Goal: Task Accomplishment & Management: Use online tool/utility

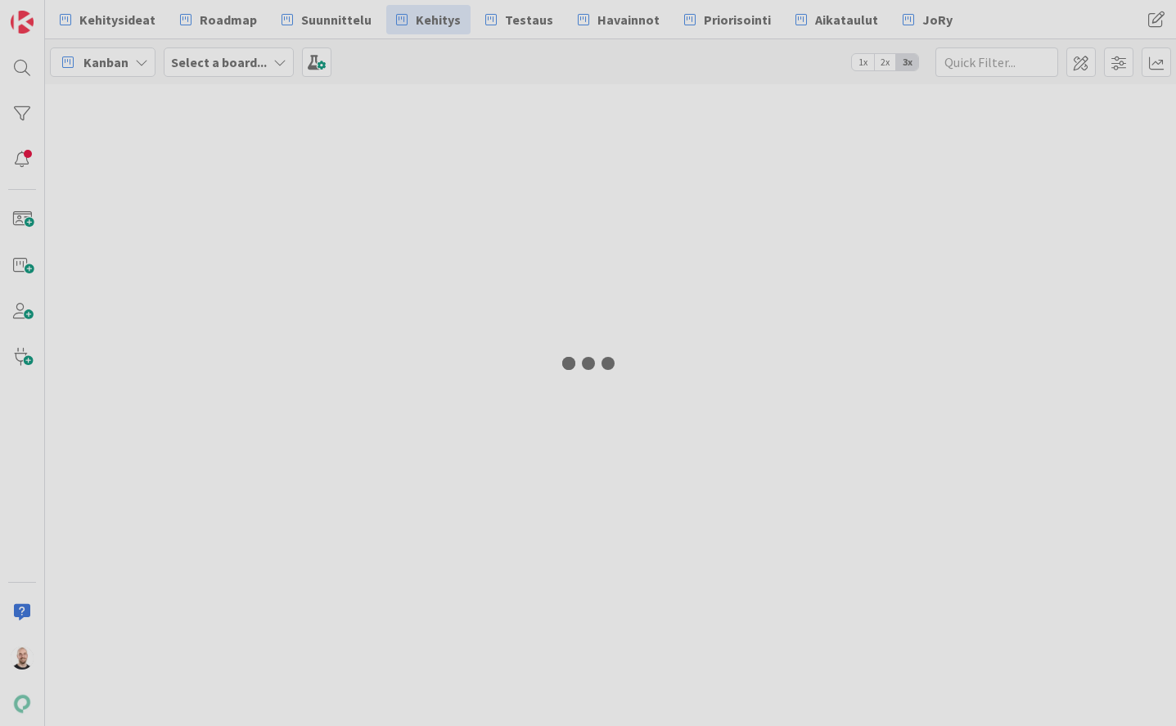
type input "19335"
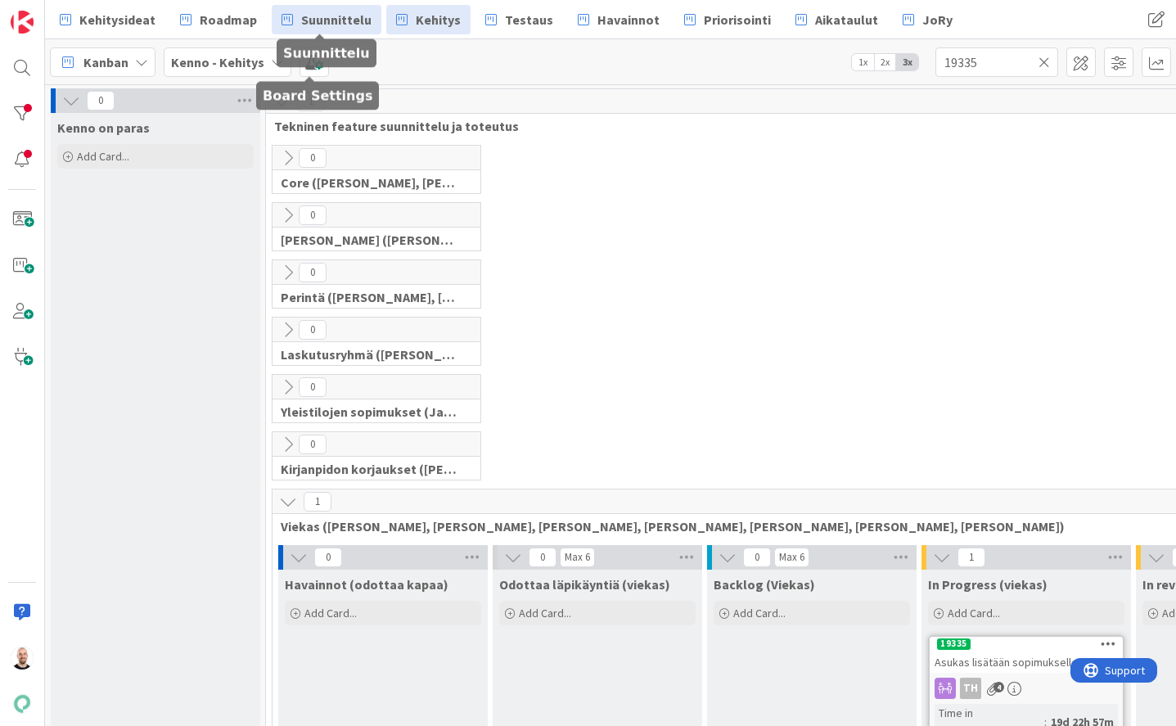
click at [315, 25] on span "Suunnittelu" at bounding box center [336, 20] width 70 height 20
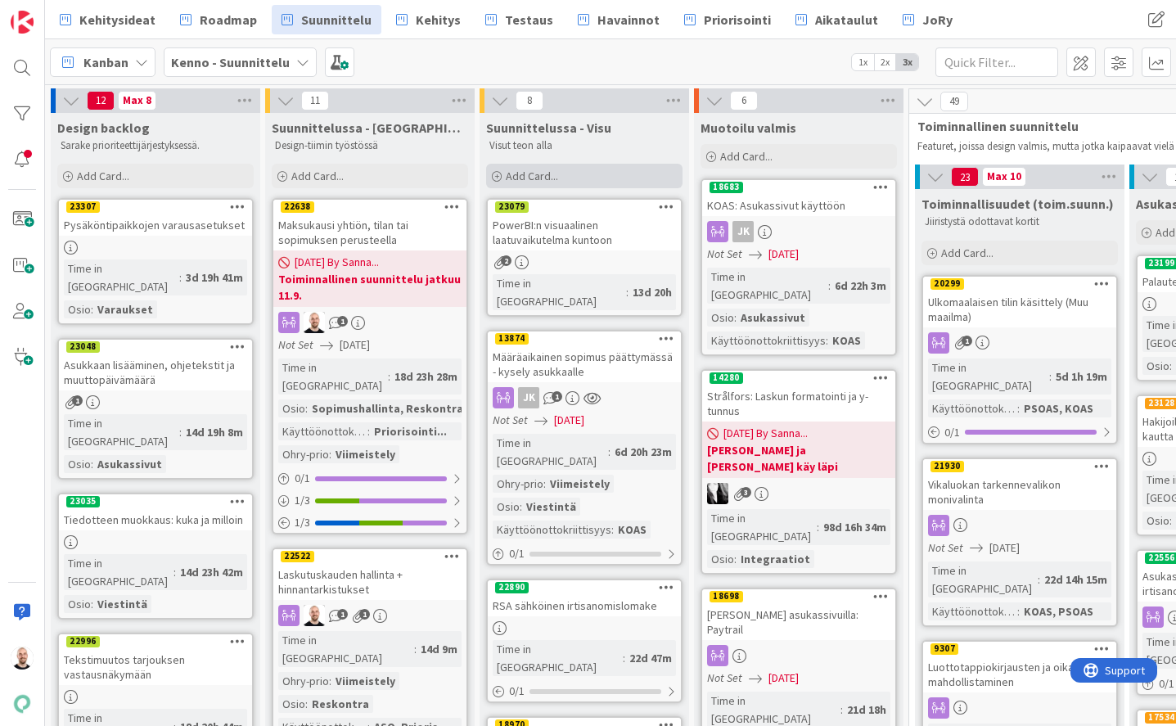
click at [599, 177] on div "Add Card..." at bounding box center [584, 176] width 196 height 25
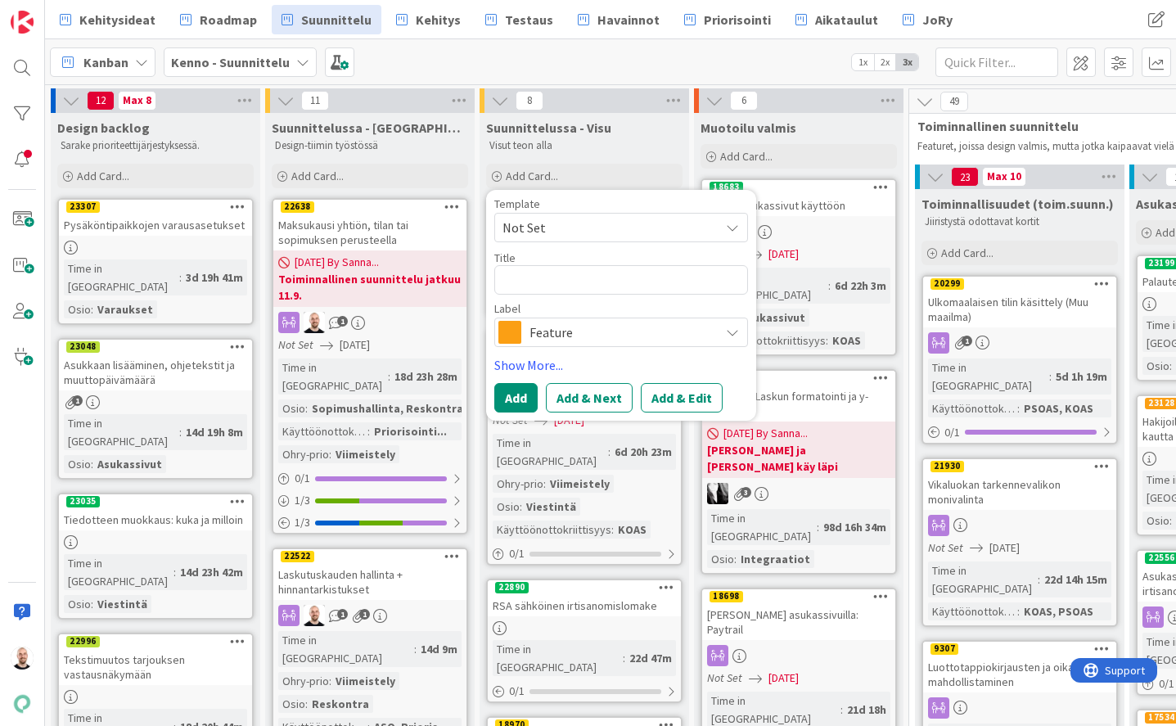
click at [612, 343] on span "Feature" at bounding box center [621, 332] width 182 height 23
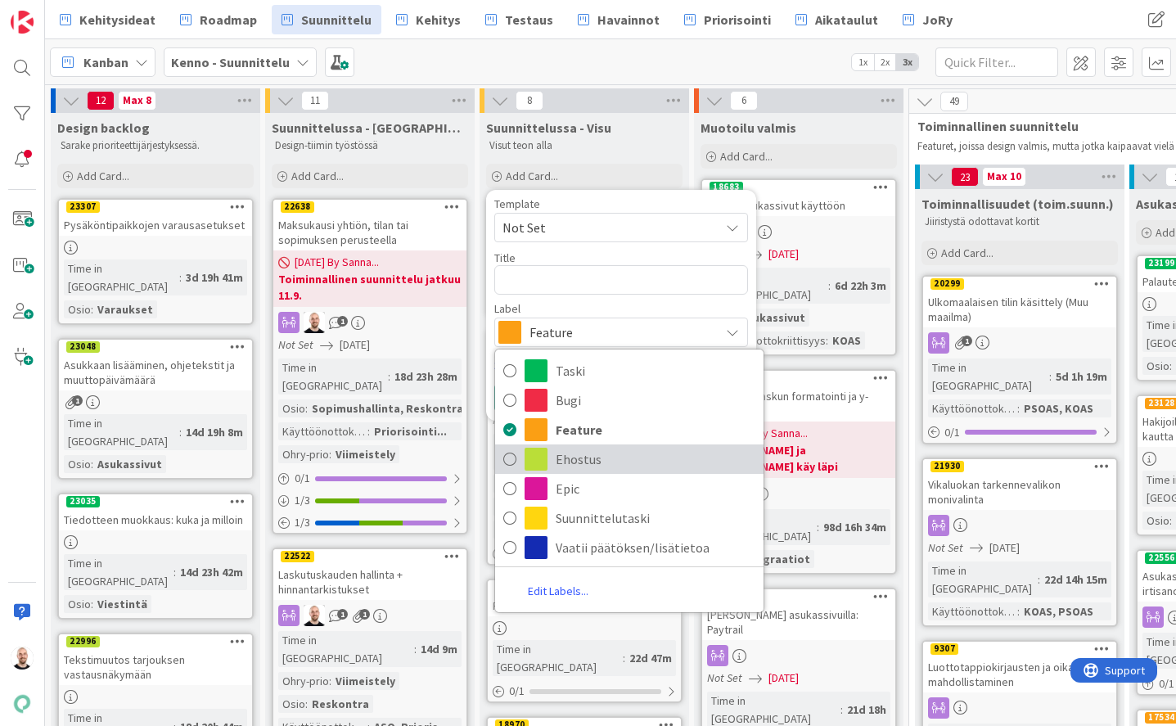
click at [598, 455] on span "Ehostus" at bounding box center [656, 459] width 200 height 25
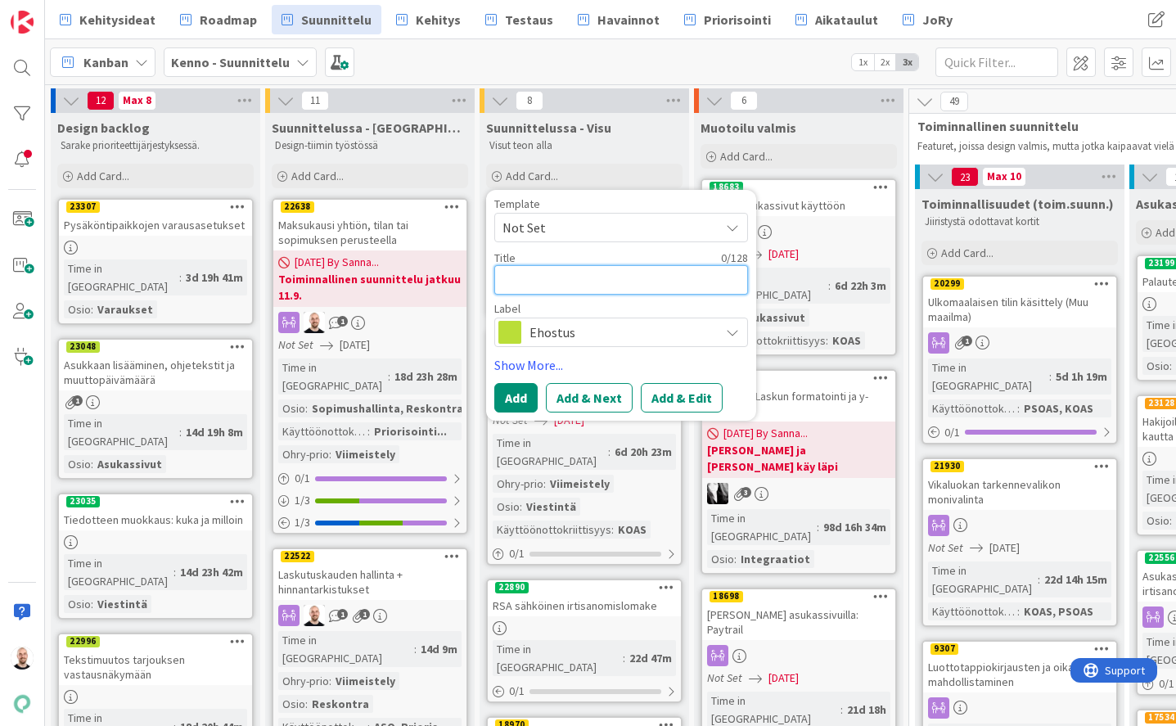
click at [592, 294] on textarea at bounding box center [621, 279] width 254 height 29
click at [555, 62] on div "Kanban Kenno - Suunnittelu 1x 2x 3x" at bounding box center [610, 61] width 1131 height 45
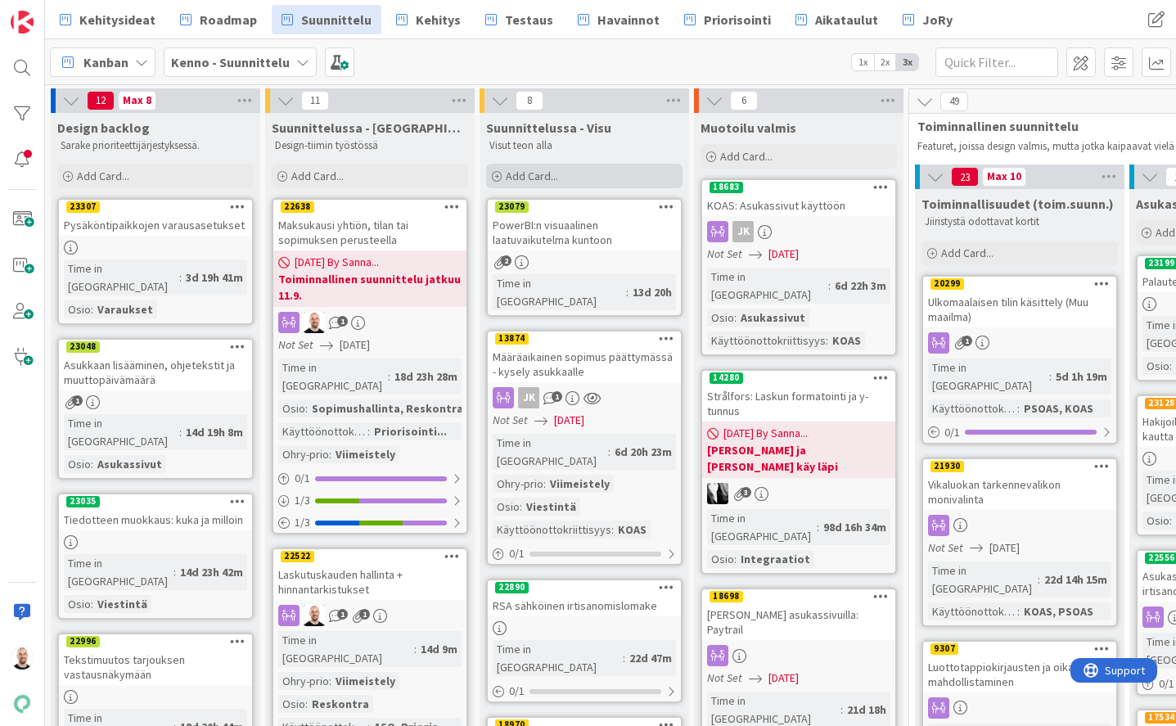
click at [553, 175] on span "Add Card..." at bounding box center [532, 176] width 52 height 15
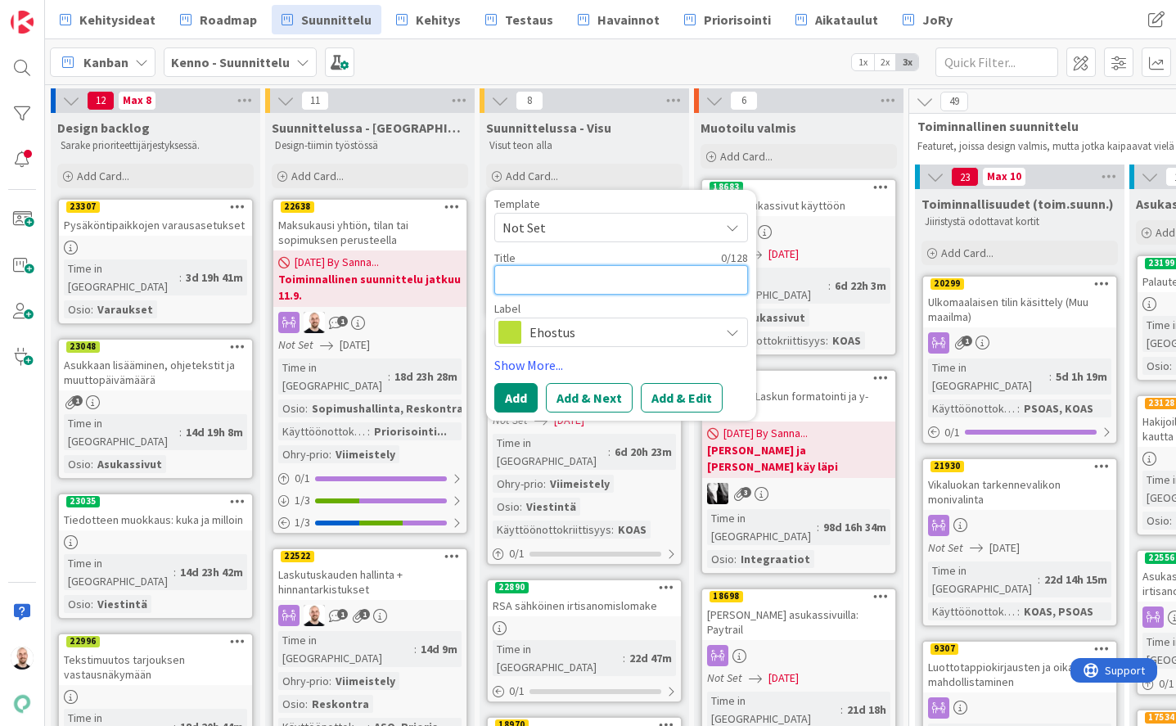
type textarea "x"
type textarea "T"
type textarea "x"
type textarea "Te"
type textarea "x"
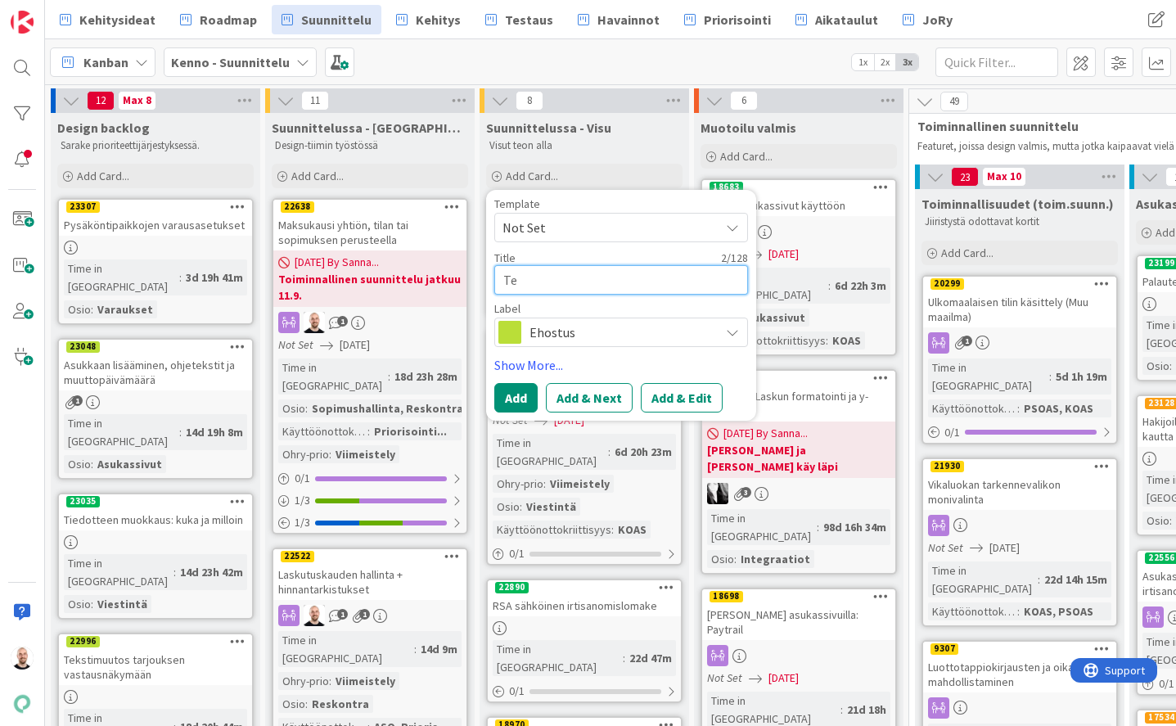
type textarea "Teh"
type textarea "x"
type textarea "Teht"
type textarea "x"
type textarea "Tehtä"
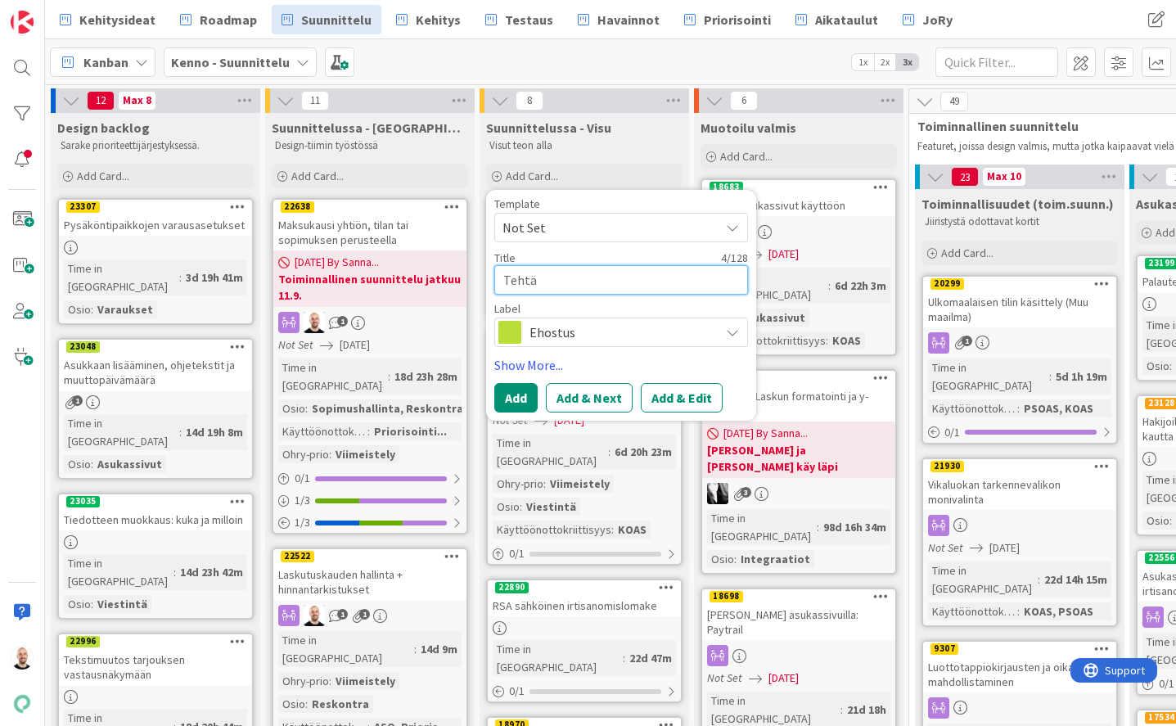
type textarea "x"
type textarea "Tehtäv"
type textarea "x"
type textarea "Tehtävä"
type textarea "x"
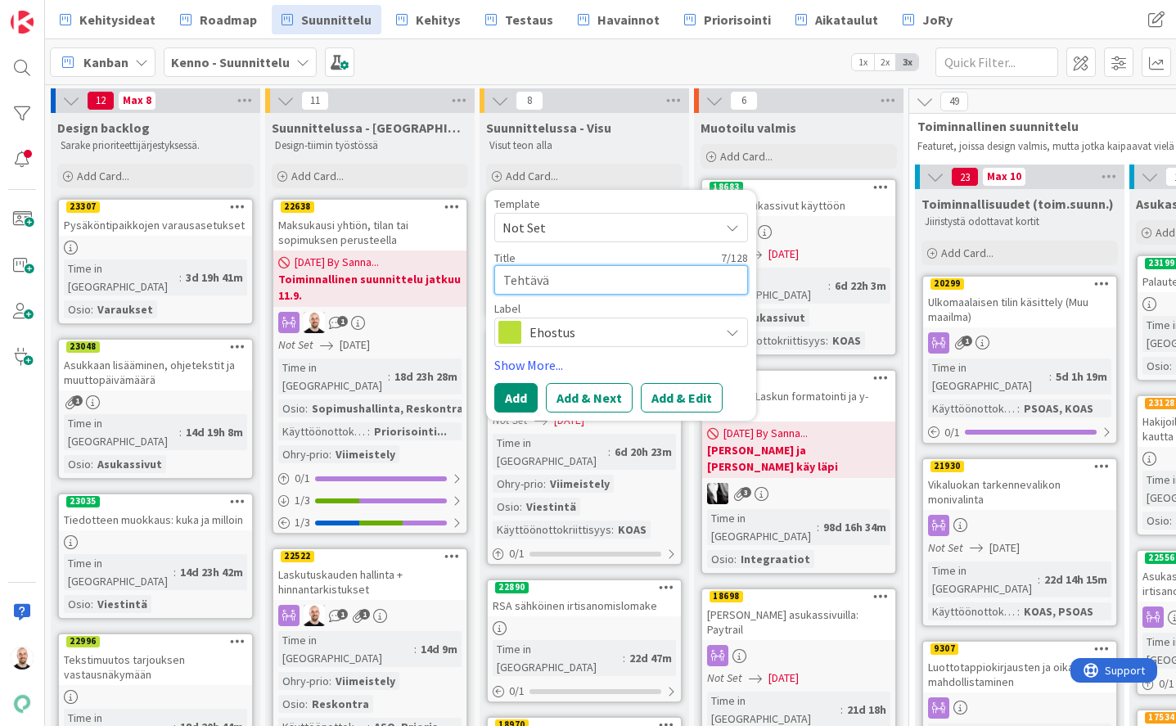
type textarea "Tehtävät"
type textarea "x"
type textarea "Tehtävät-"
type textarea "x"
type textarea "Tehtävät-l"
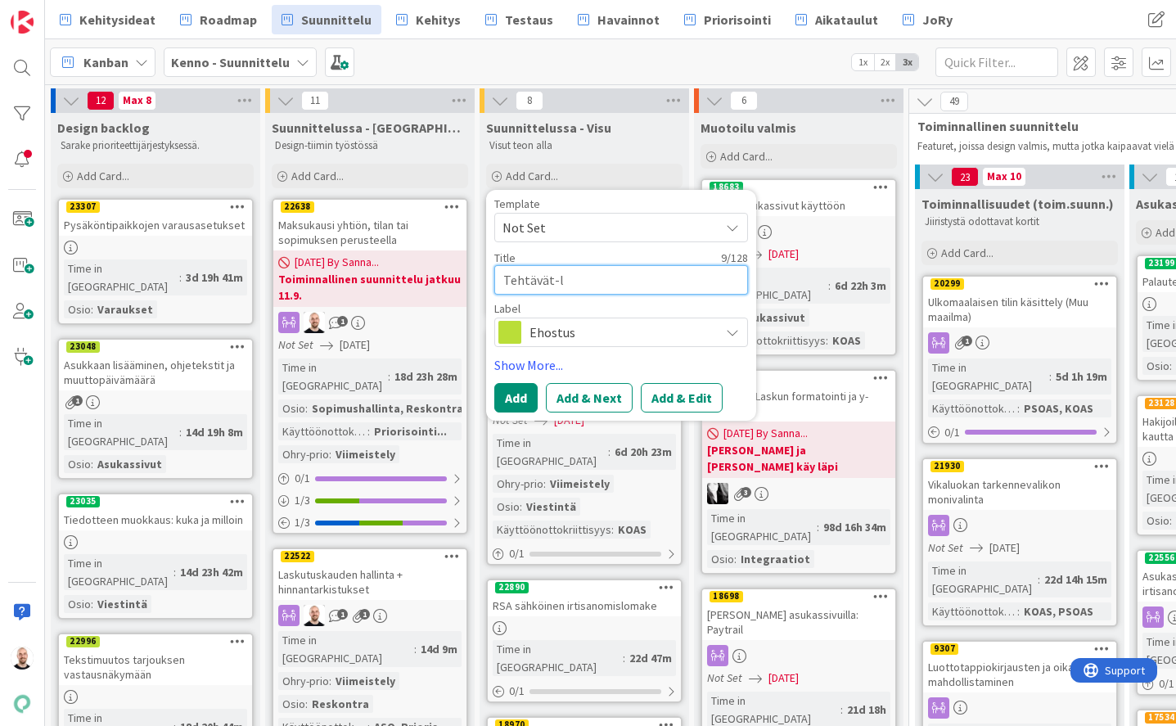
type textarea "x"
type textarea "Tehtävät-li"
type textarea "x"
type textarea "Tehtävät-lis"
type textarea "x"
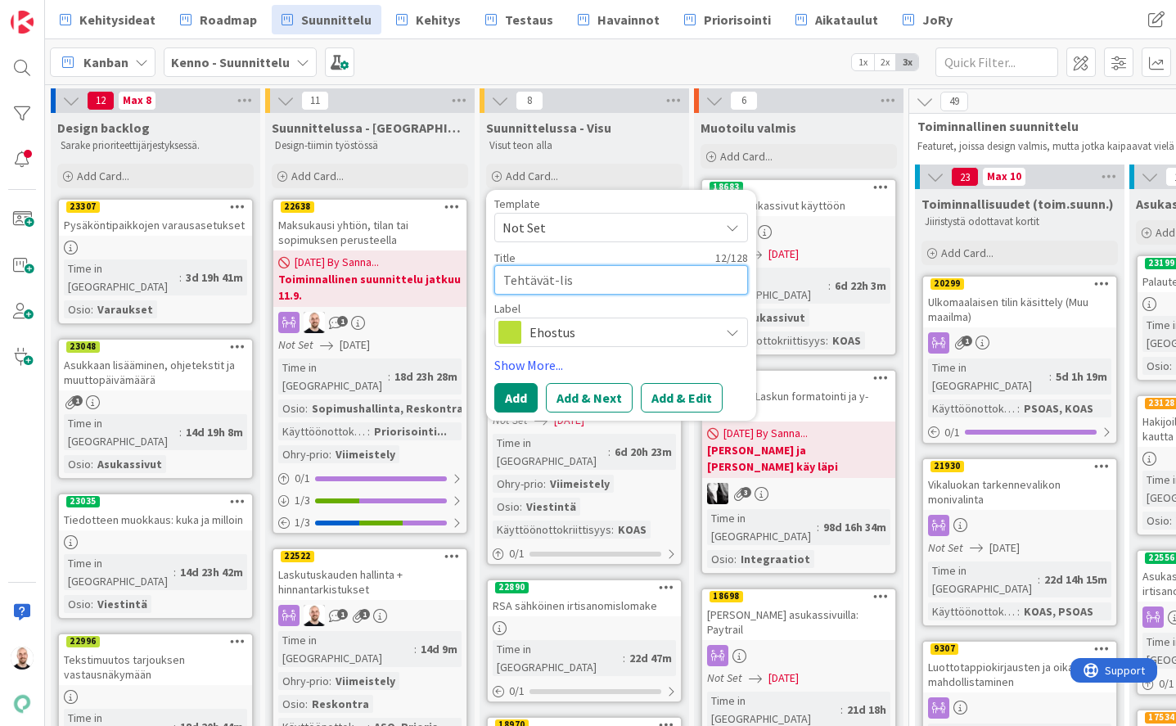
type textarea "Tehtävät-list"
type textarea "x"
type textarea "Tehtävät-lista"
type textarea "x"
type textarea "Tehtävät-listan"
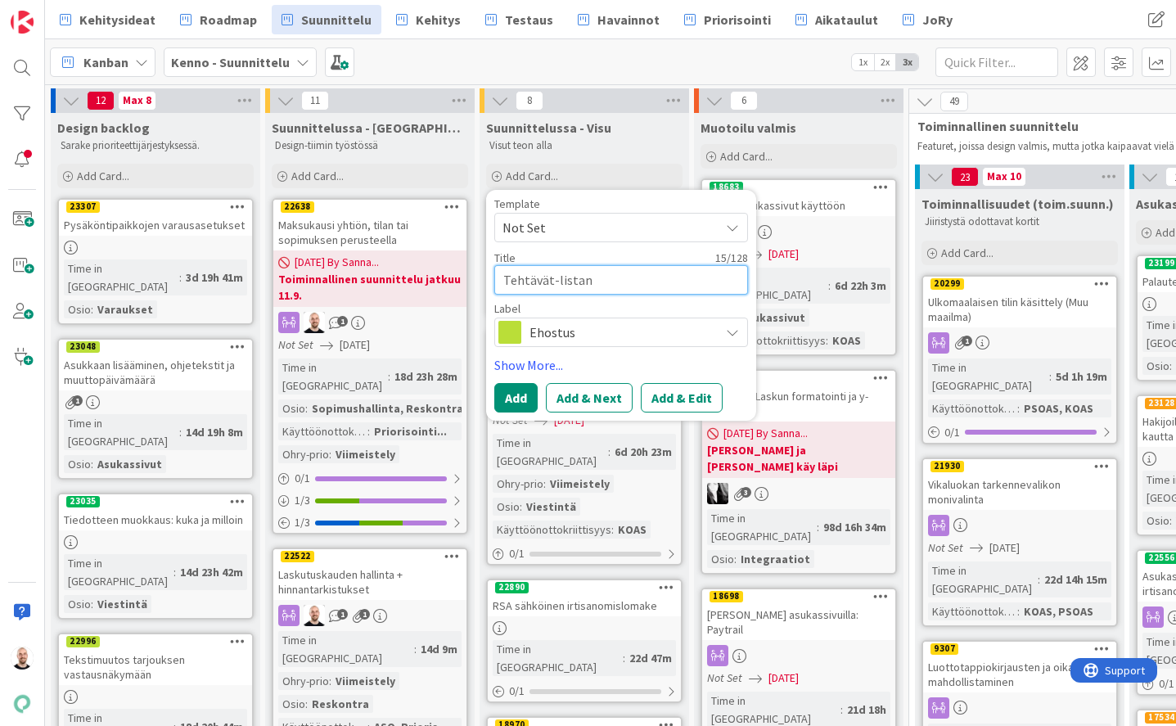
type textarea "x"
type textarea "Tehtävät-listan"
type textarea "x"
type textarea "Tehtävät-listan f"
type textarea "x"
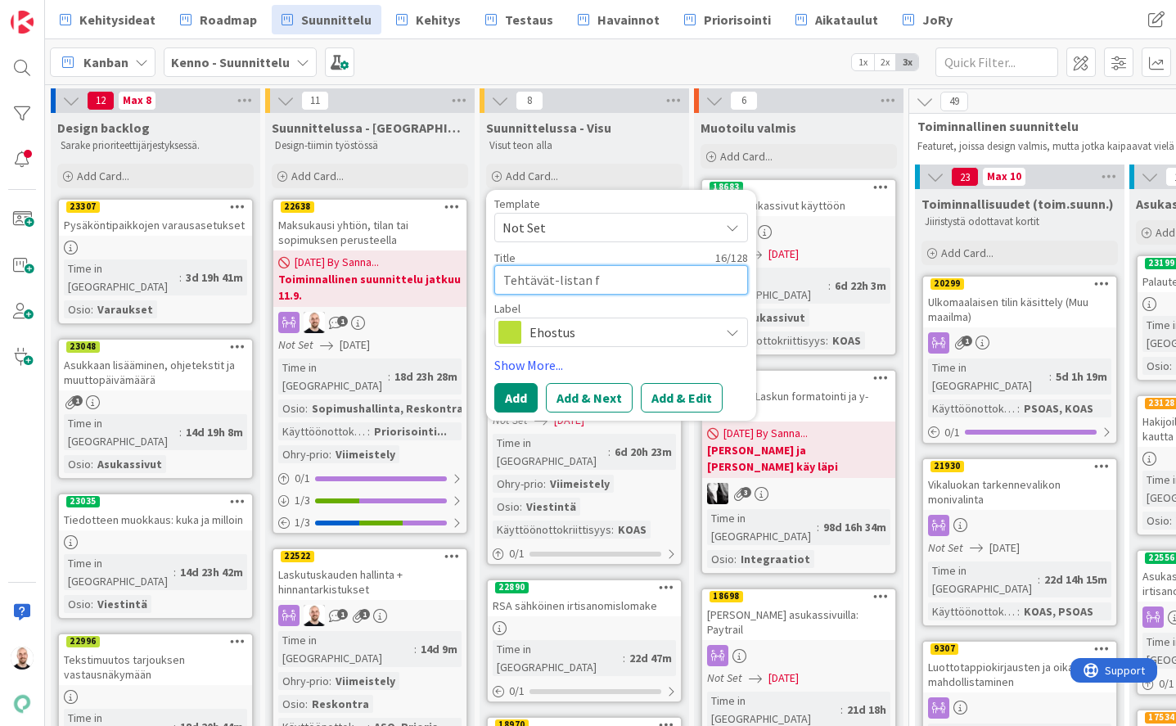
type textarea "Tehtävät-listan fo"
type textarea "x"
type textarea "Tehtävät-listan fon"
type textarea "x"
type textarea "Tehtävät-listan font"
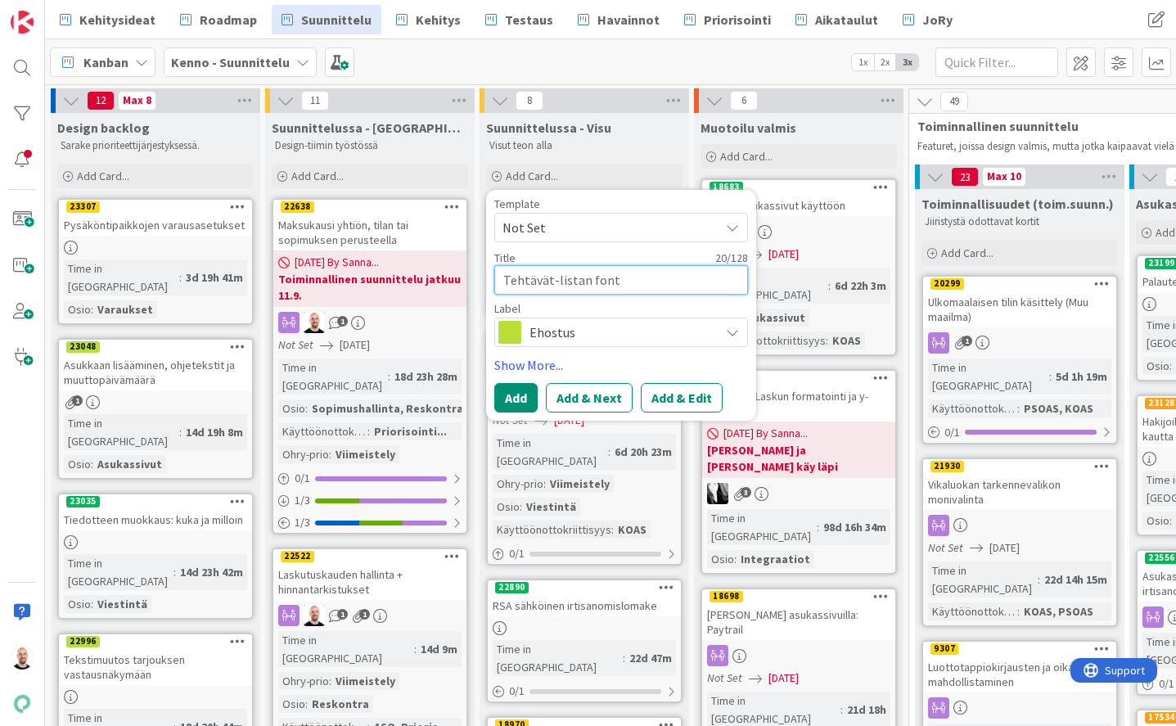
type textarea "x"
type textarea "Tehtävät-listan fontt"
type textarea "x"
type textarea "Tehtävät-listan fontti"
type textarea "x"
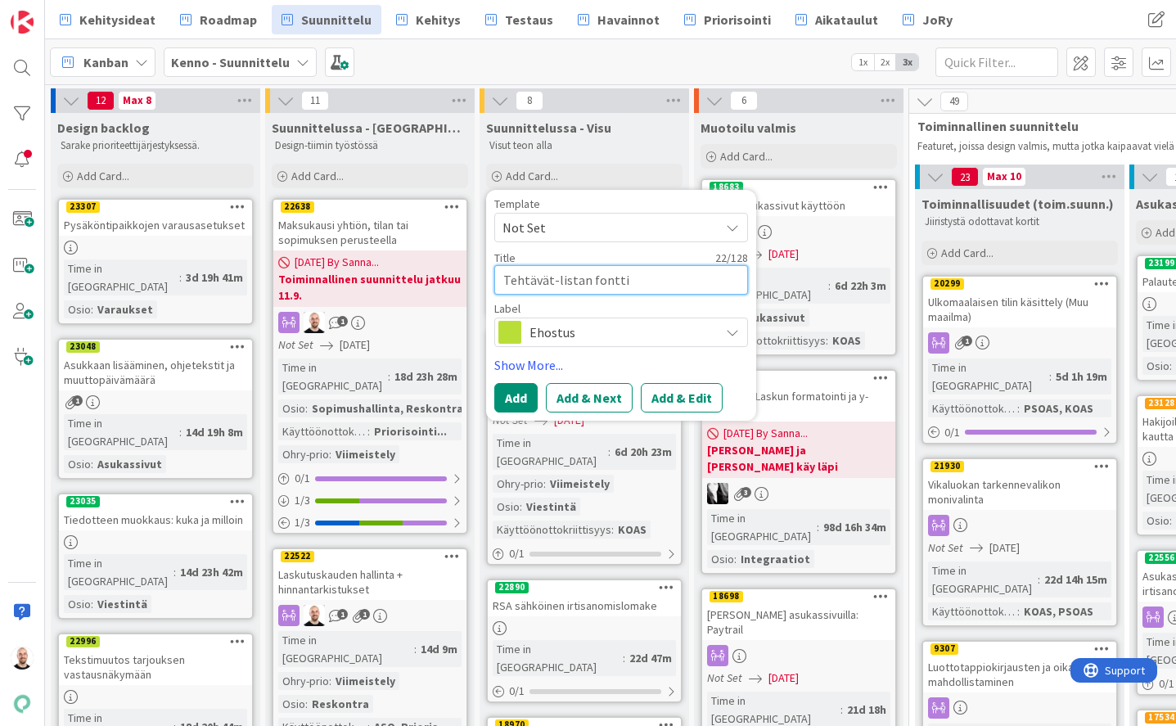
type textarea "Tehtävät-listan fonttik"
type textarea "x"
type textarea "Tehtävät-listan fonttiko"
type textarea "x"
type textarea "Tehtävät-listan fonttikoo"
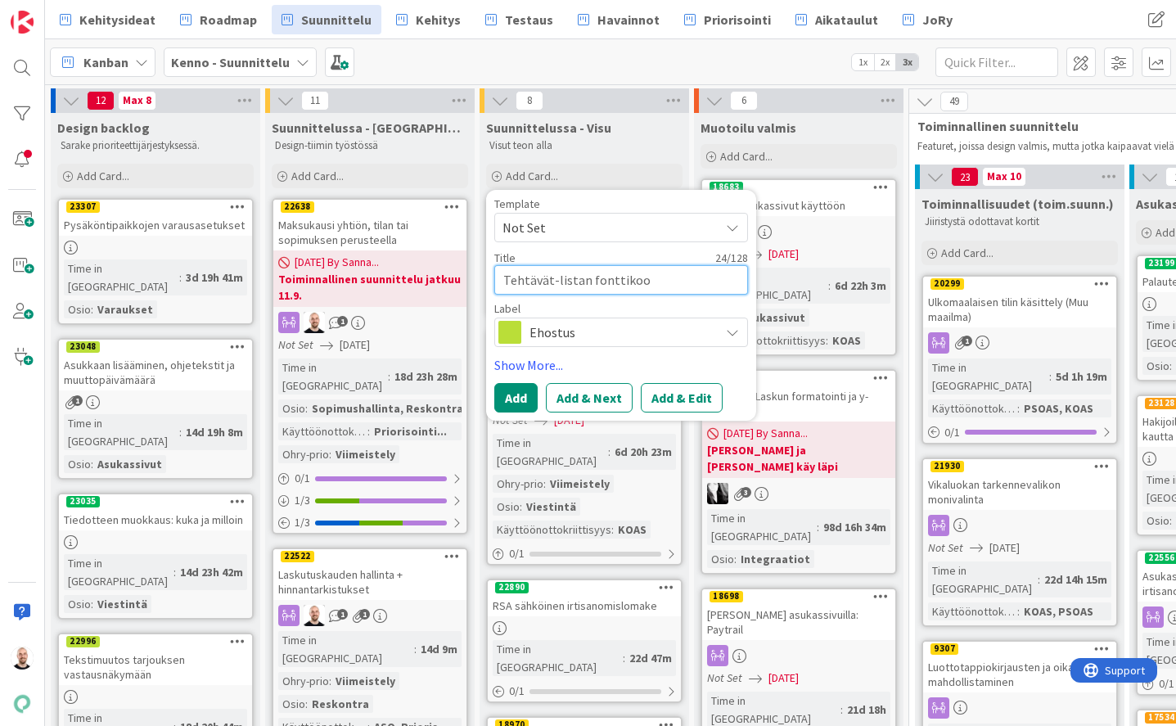
type textarea "x"
type textarea "Tehtävät-listan fonttikoot"
type textarea "x"
type textarea "Tehtävät-listan fonttikoo"
type textarea "x"
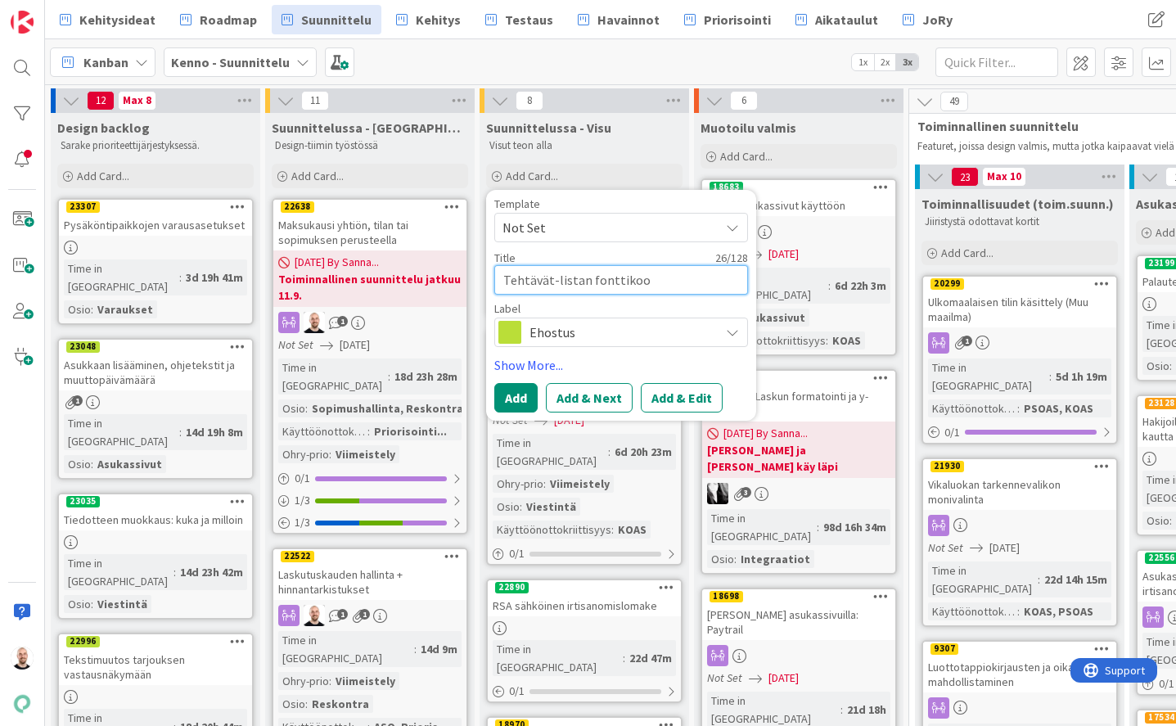
type textarea "Tehtävät-listan fonttiko"
type textarea "x"
type textarea "Tehtävät-listan fonttikoo"
type textarea "x"
type textarea "Tehtävät-listan fonttikoot"
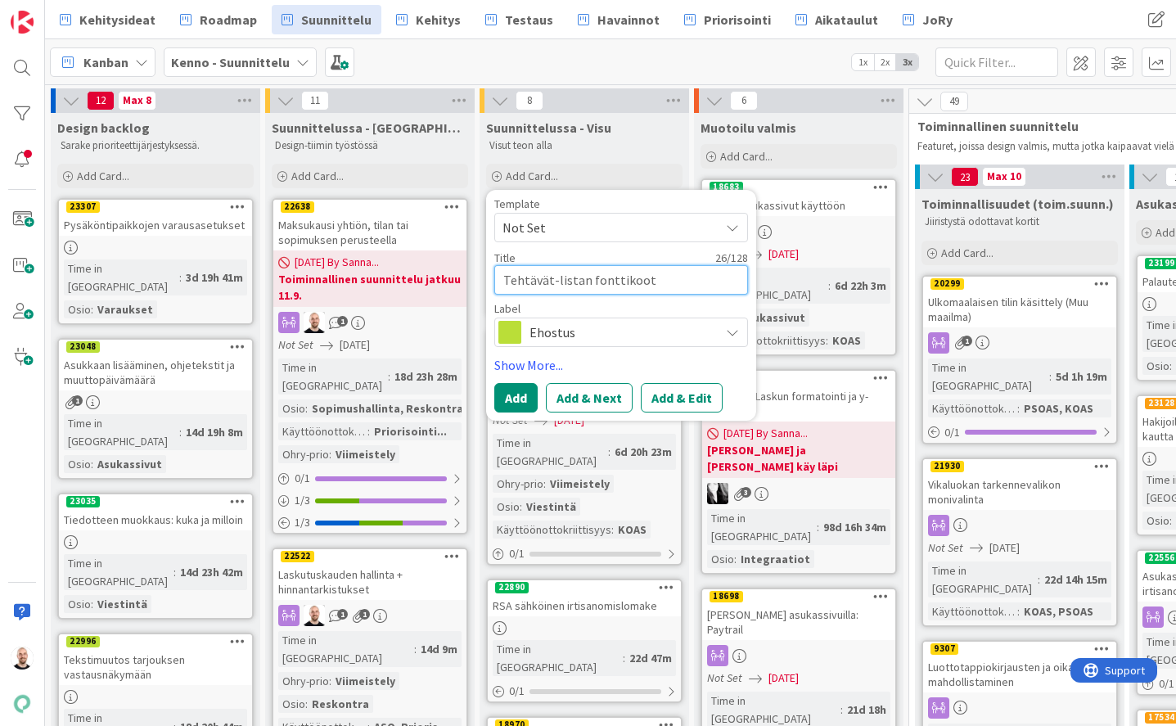
type textarea "x"
type textarea "Tehtävät-listan fonttikoot"
type textarea "x"
type textarea "Tehtävät-listan fonttikoot y"
type textarea "x"
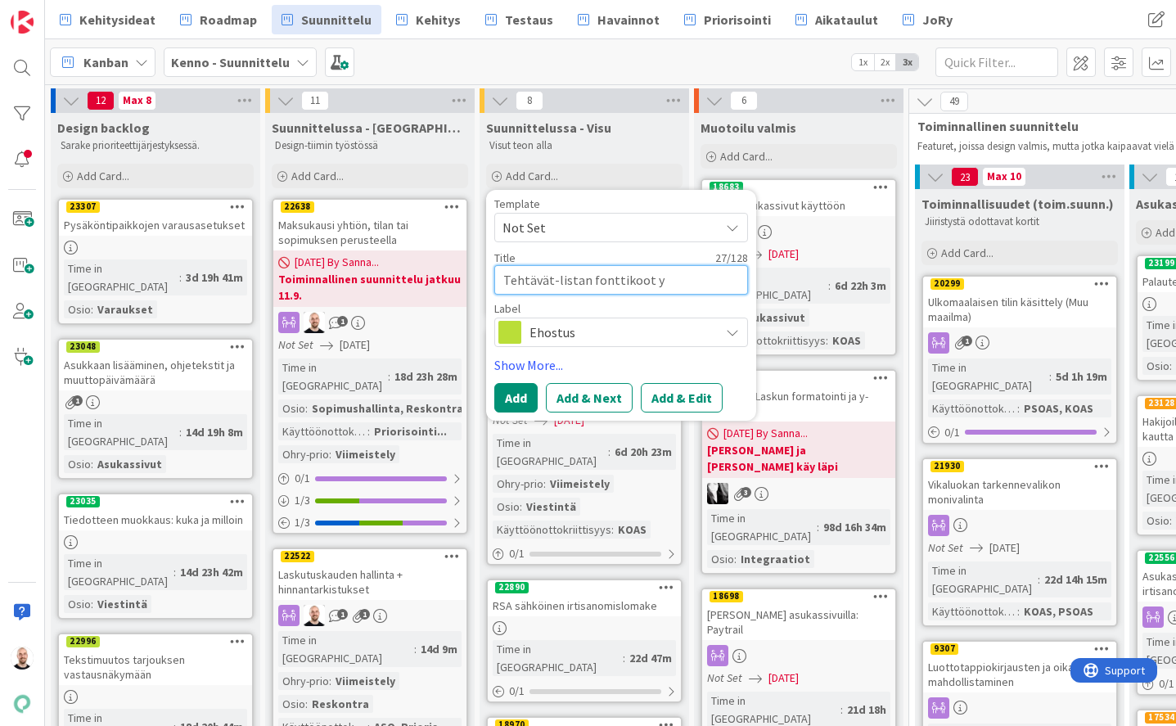
type textarea "Tehtävät-listan fonttikoot yh"
type textarea "x"
type textarea "Tehtävät-listan fonttikoot yht"
type textarea "x"
type textarea "Tehtävät-listan fonttikoot yhte"
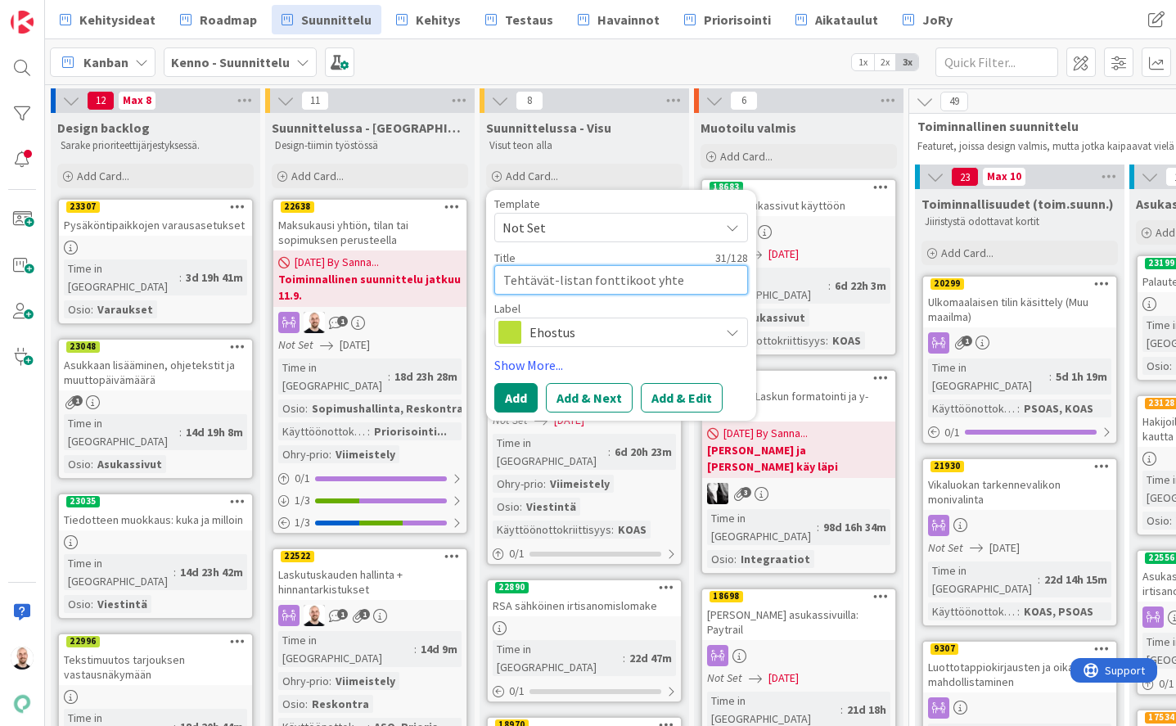
type textarea "x"
type textarea "Tehtävät-listan fonttikoot yhten"
type textarea "x"
type textarea "Tehtävät-listan fonttikoot yhtenä"
type textarea "x"
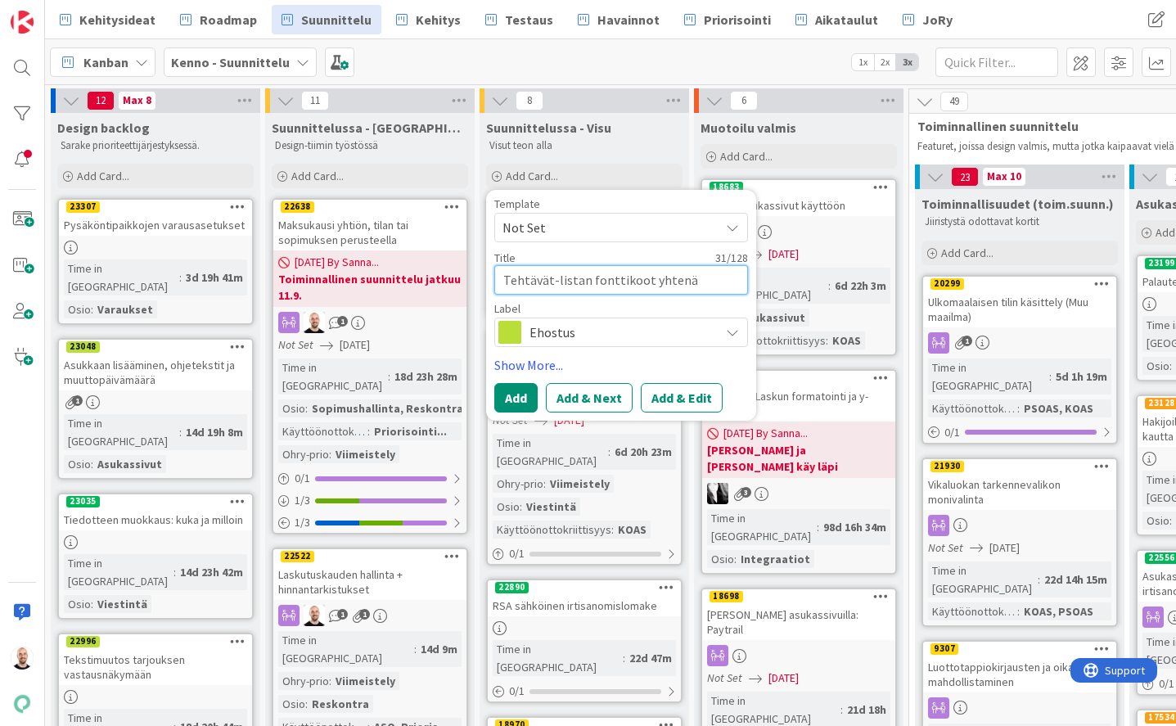
type textarea "Tehtävät-listan fonttikoot yhtenäi"
type textarea "x"
type textarea "Tehtävät-listan fonttikoot yhtenäis"
type textarea "x"
type textarea "Tehtävät-listan fonttikoot yhtenäist"
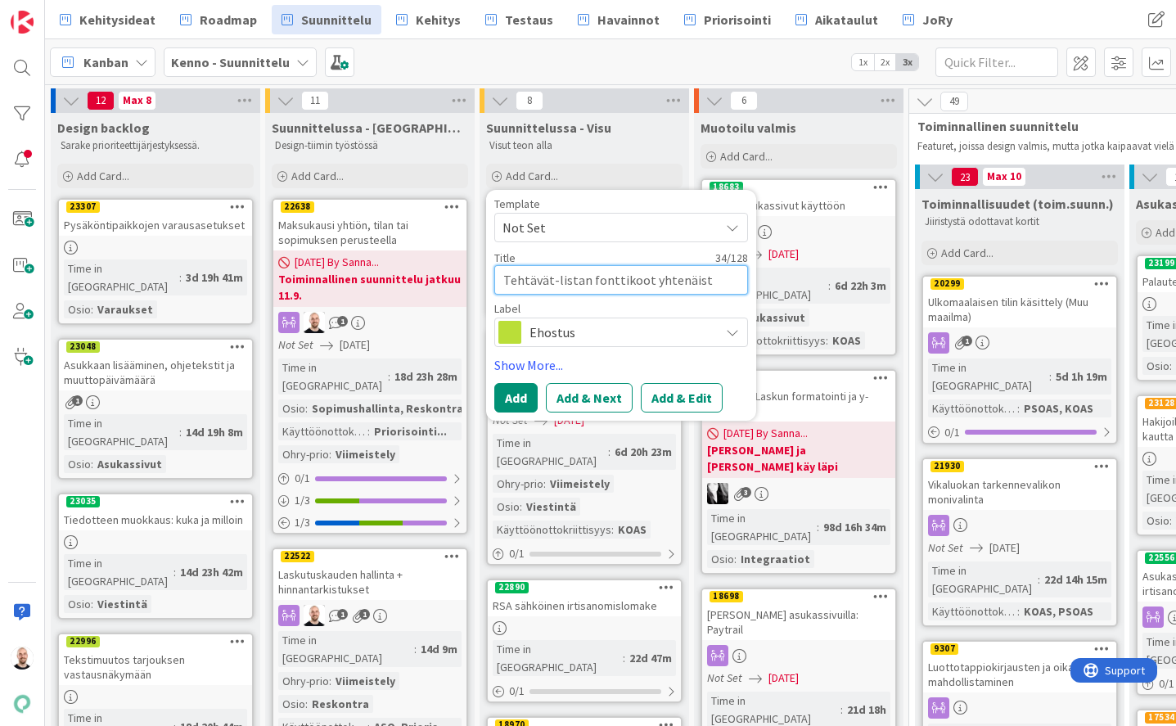
type textarea "x"
type textarea "Tehtävät-listan fonttikoot yhtenäistä"
type textarea "x"
type textarea "Tehtävät-listan fonttikoot yhtenäistäm"
type textarea "x"
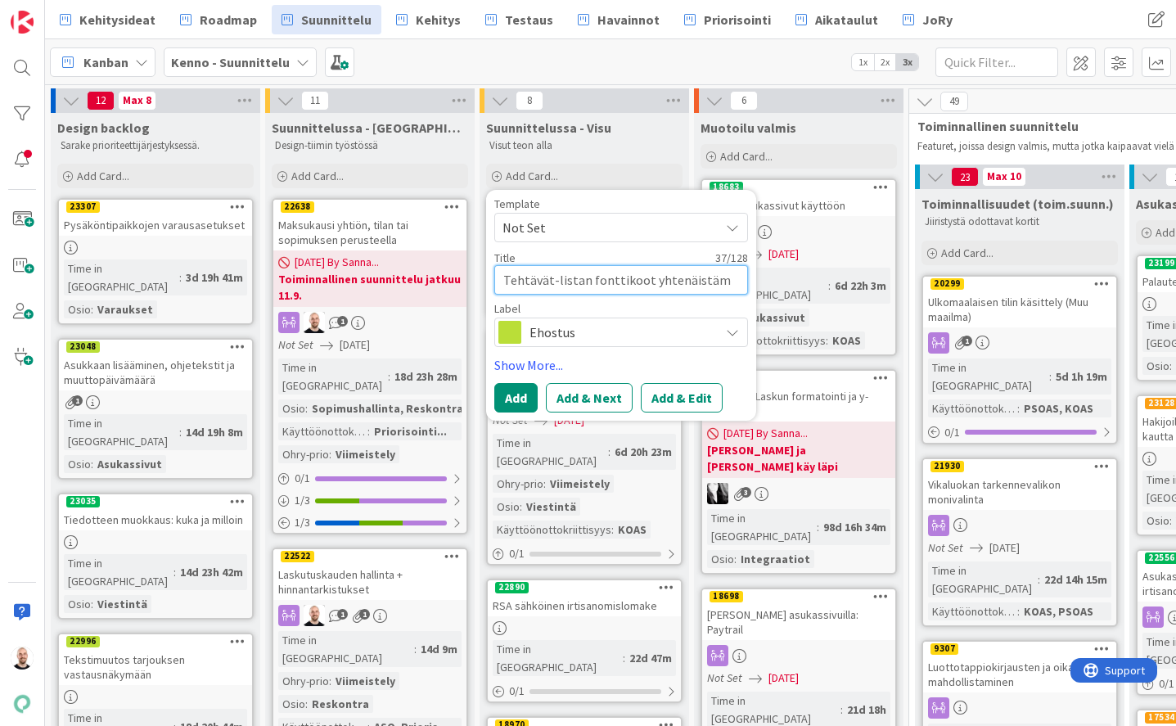
type textarea "Tehtävät-listan fonttikoot yhtenäistämi"
type textarea "x"
type textarea "Tehtävät-listan fonttikoot yhtenäistämin"
type textarea "x"
type textarea "Tehtävät-listan fonttikoot yhtenäistämine"
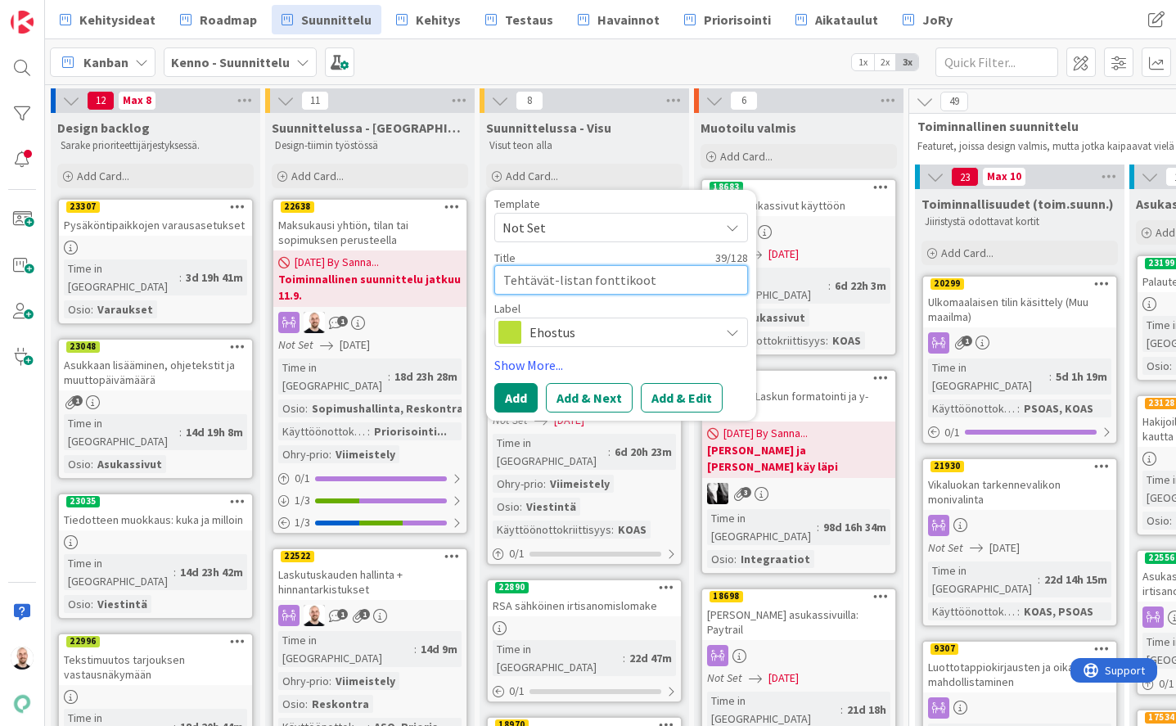
type textarea "x"
type textarea "Tehtävät-listan fonttikoot yhtenäistäminen"
click at [606, 278] on textarea "Tehtävät-listan fonttikoot yhtenäistäminen" at bounding box center [621, 279] width 254 height 29
type textarea "x"
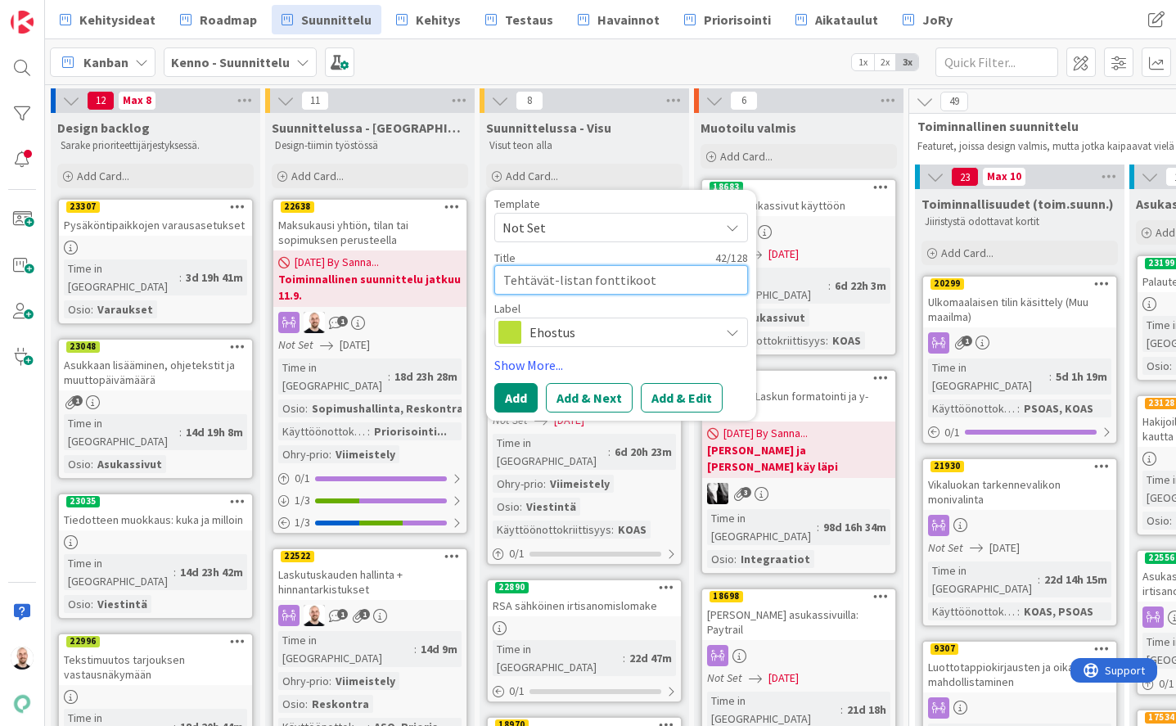
type textarea "Tehtävät-listan f yhtenäistäminen"
type textarea "x"
type textarea "Tehtävät-listan fo yhtenäistäminen"
type textarea "x"
type textarea "Tehtävät-listan fon yhtenäistäminen"
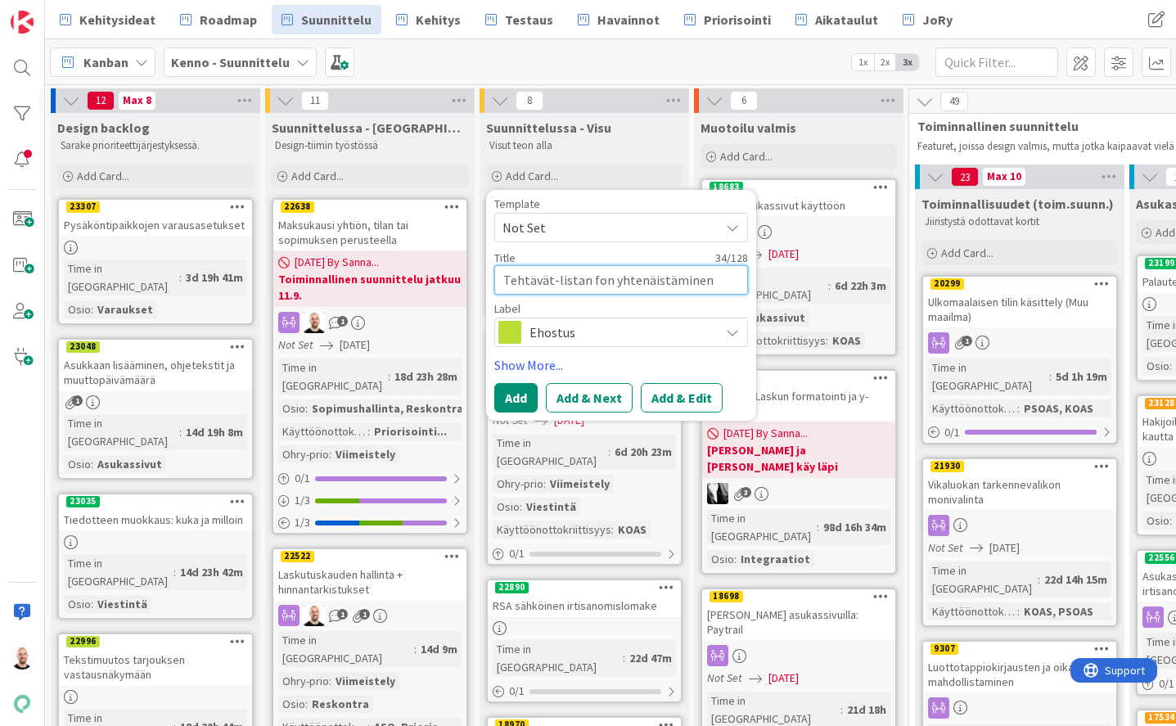
type textarea "x"
type textarea "Tehtävät-listan font yhtenäistäminen"
type textarea "x"
type textarea "Tehtävät-listan fontt yhtenäistäminen"
type textarea "x"
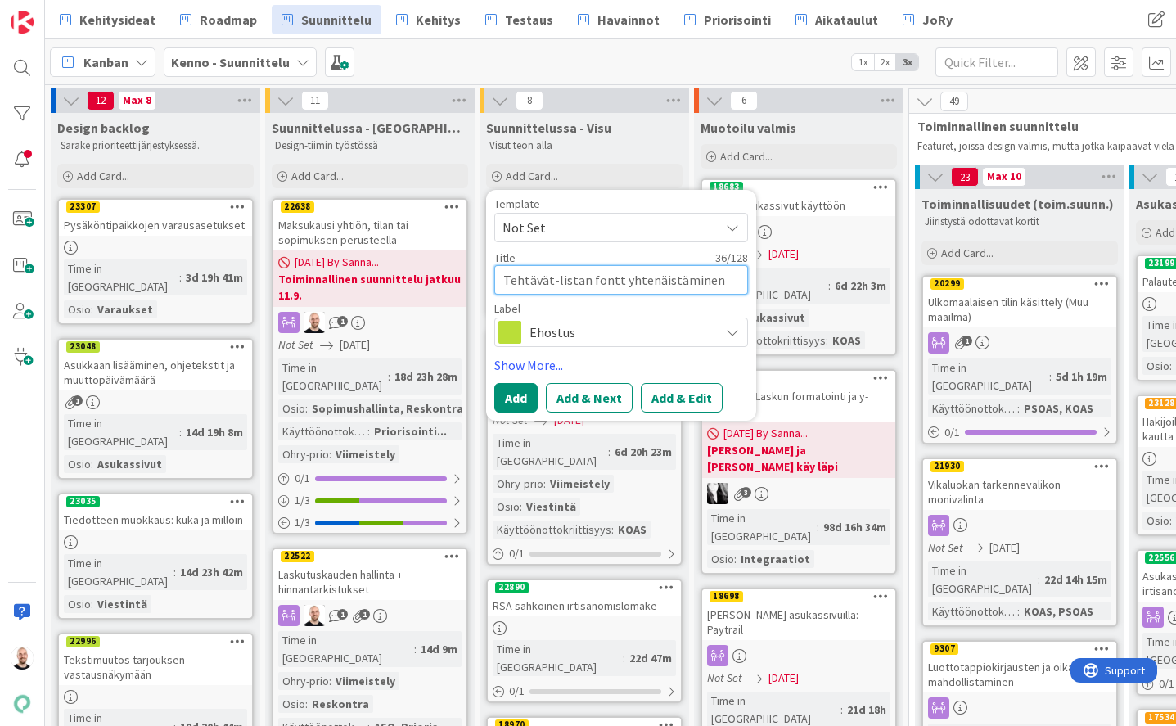
type textarea "Tehtävät-listan fontti yhtenäistäminen"
type textarea "x"
type textarea "Tehtävät-listan fonttie yhtenäistäminen"
type textarea "x"
type textarea "Tehtävät-listan fonttien yhtenäistäminen"
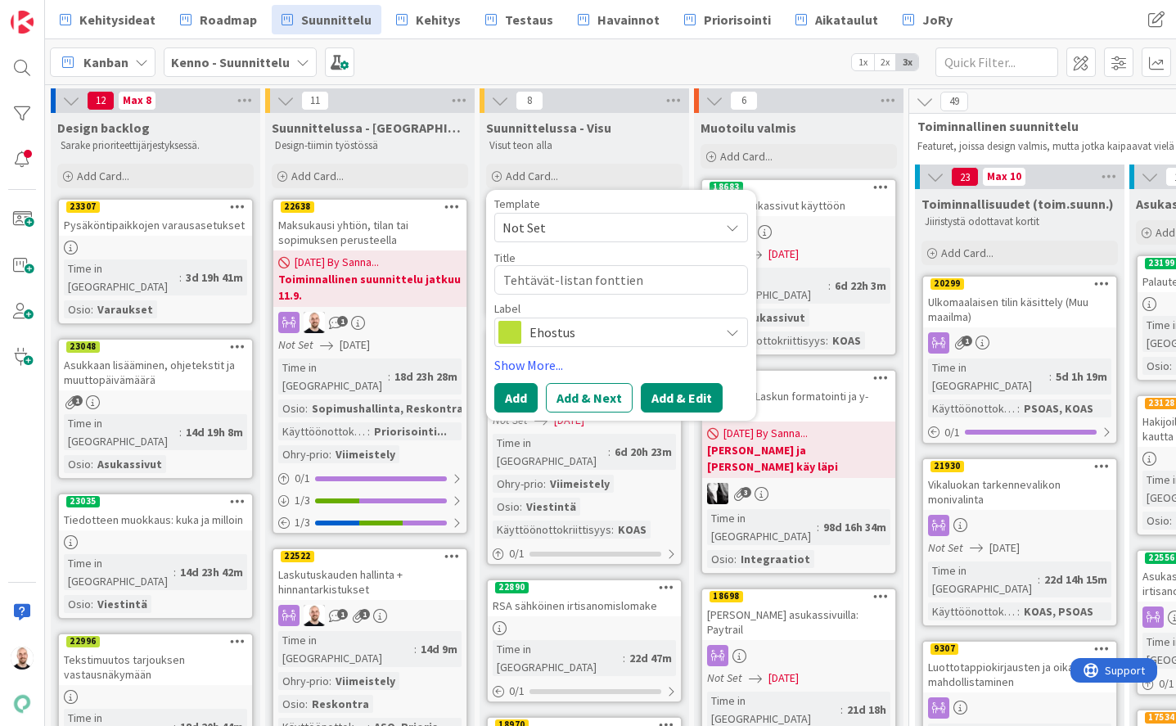
click at [675, 390] on button "Add & Edit" at bounding box center [682, 397] width 82 height 29
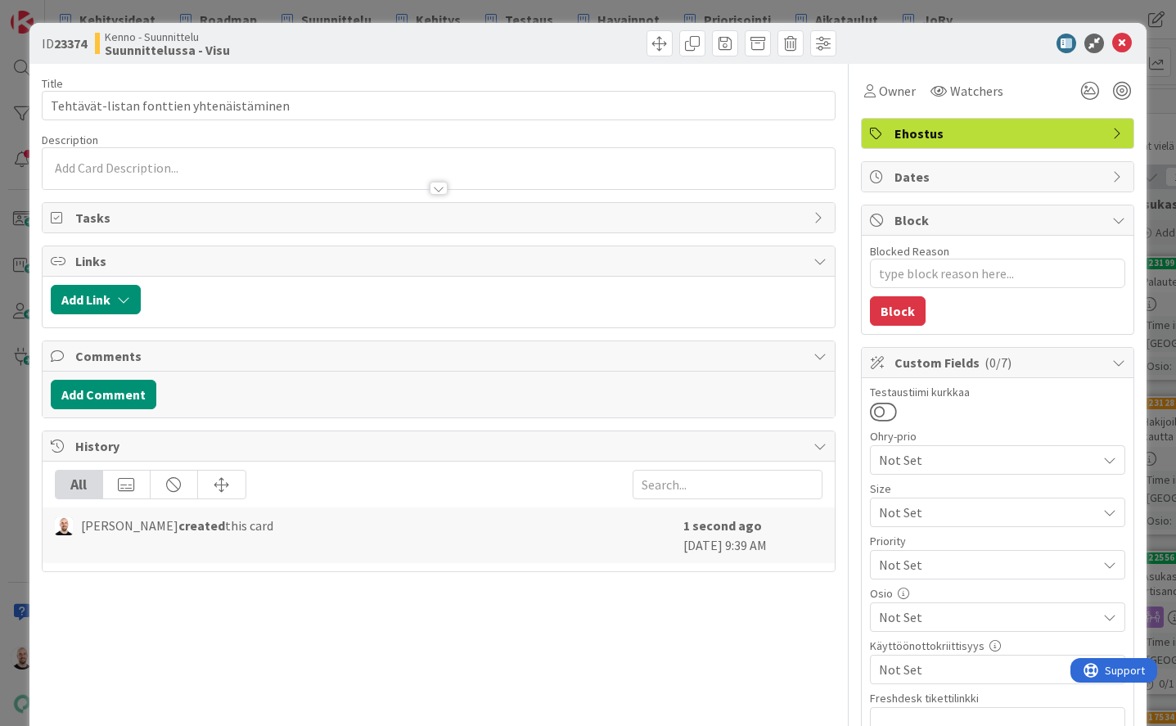
click at [590, 226] on span "Tasks" at bounding box center [440, 218] width 730 height 20
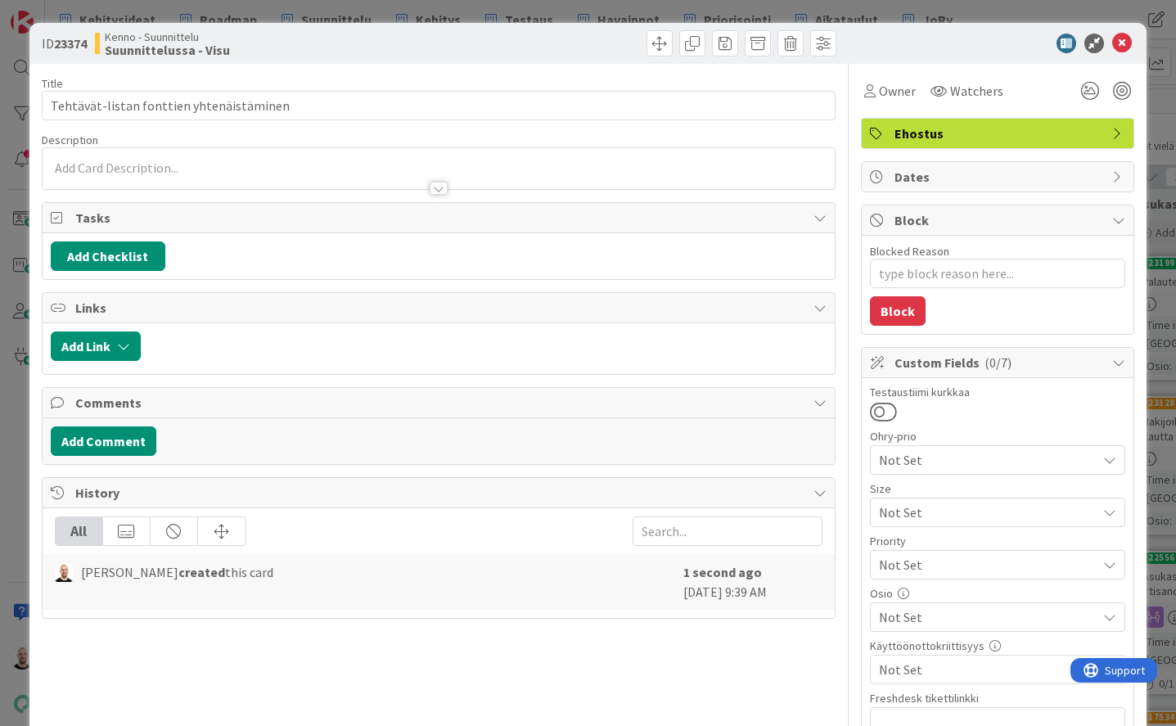
click at [434, 187] on div at bounding box center [439, 188] width 18 height 13
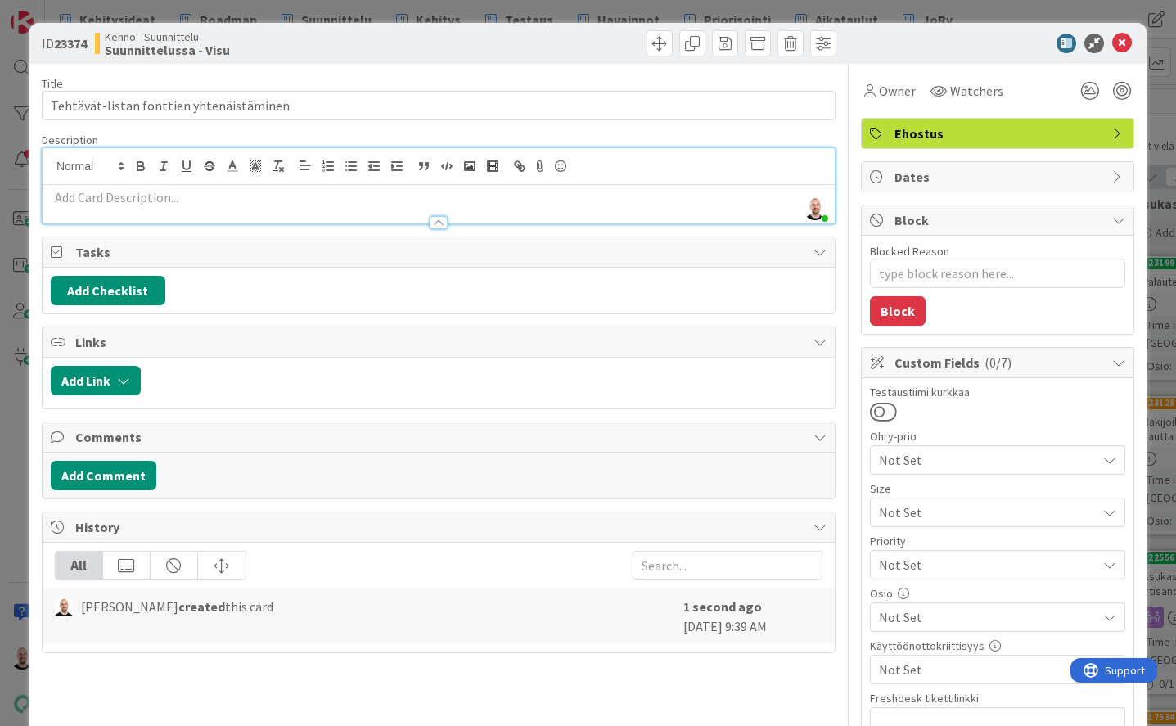
click at [155, 195] on p at bounding box center [439, 197] width 776 height 19
click at [490, 168] on rect "button" at bounding box center [489, 167] width 2 height 1
click at [295, 218] on div at bounding box center [439, 214] width 792 height 17
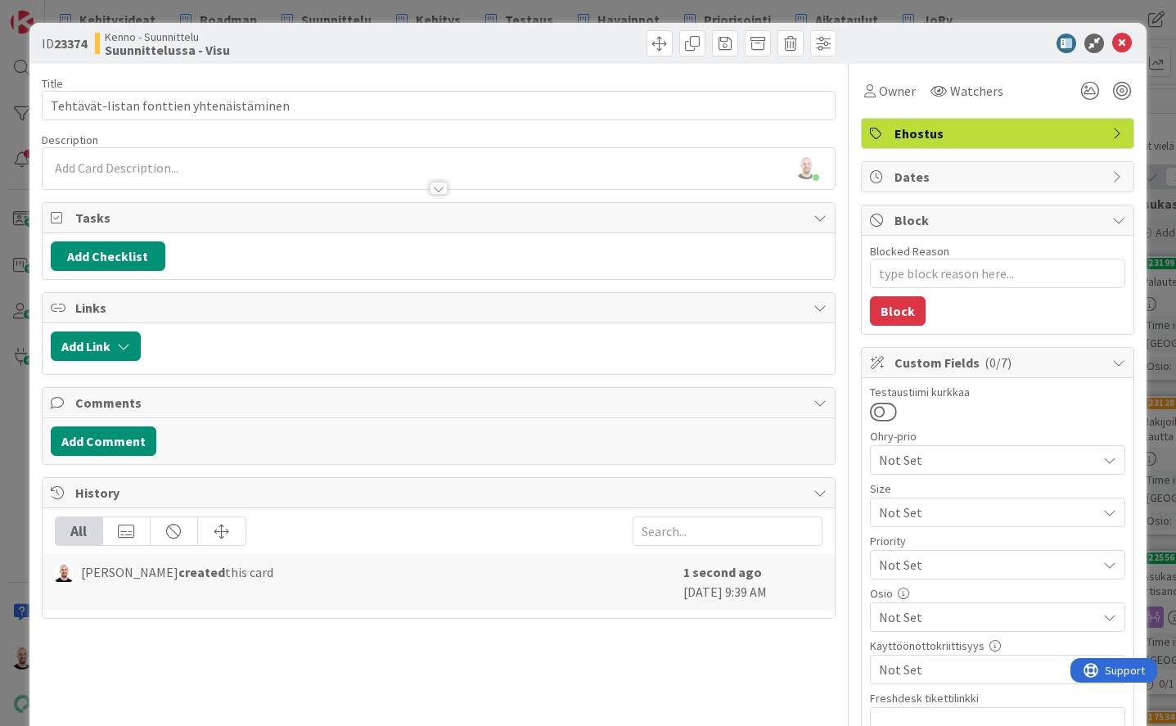
click at [180, 160] on p at bounding box center [439, 168] width 776 height 19
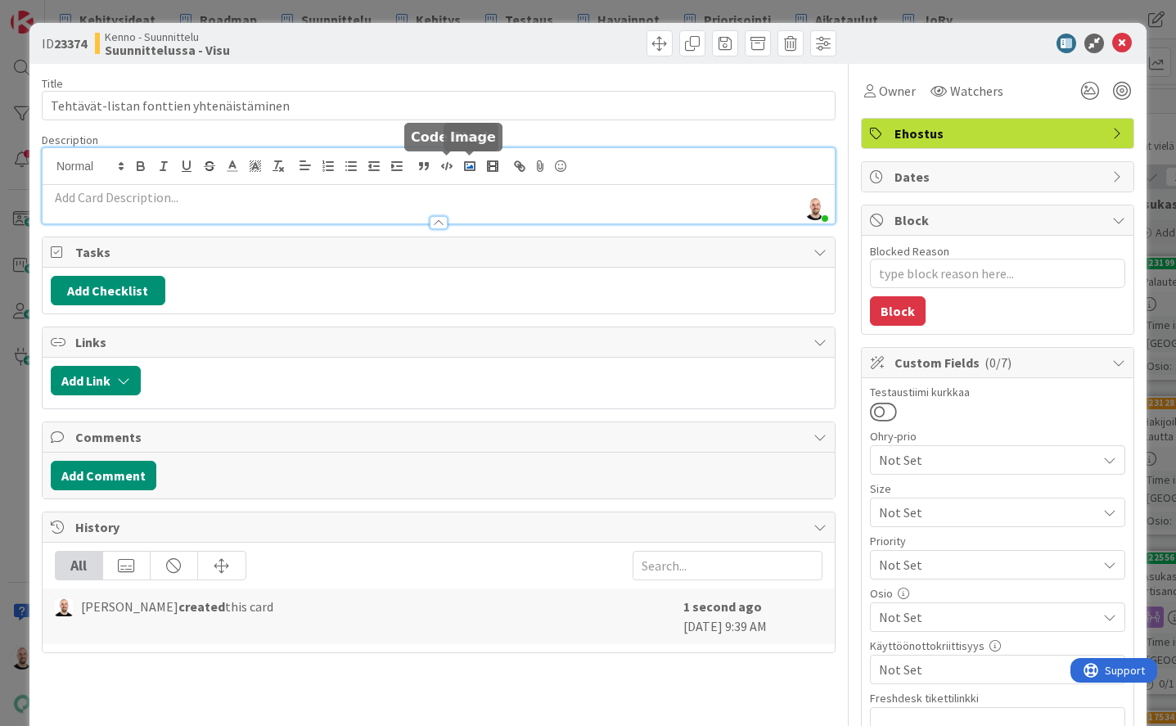
click at [467, 165] on icon "button" at bounding box center [470, 166] width 15 height 15
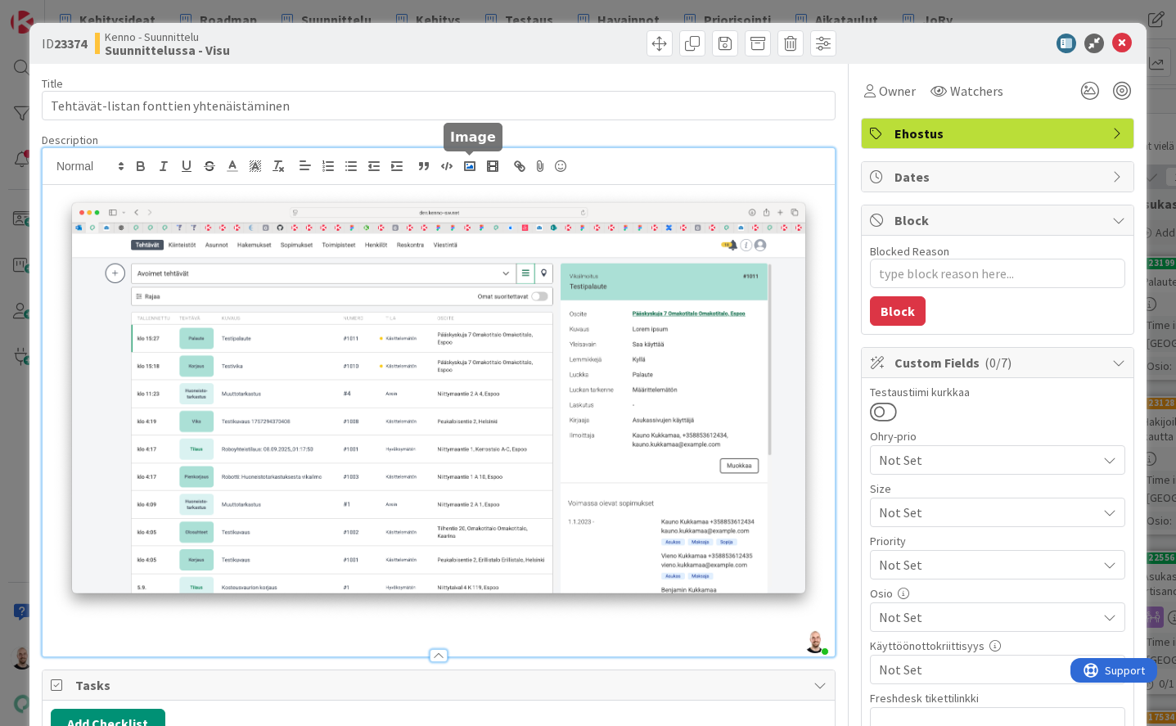
click at [475, 165] on rect "button" at bounding box center [470, 166] width 10 height 8
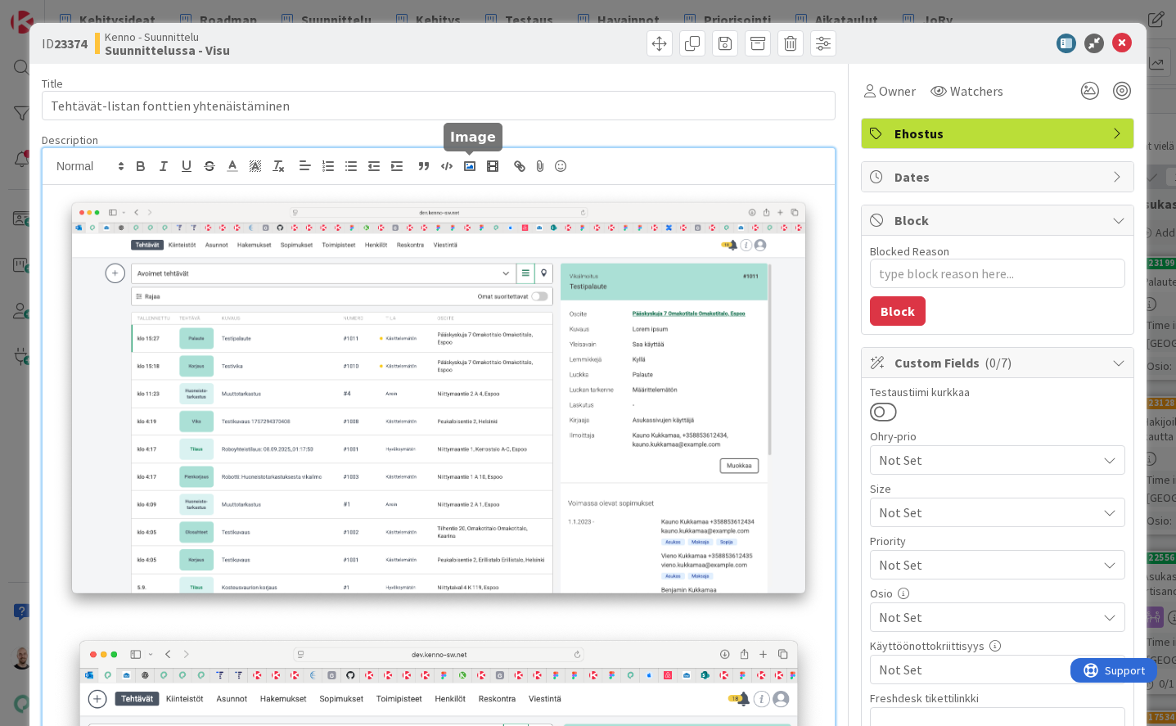
click at [473, 167] on icon "button" at bounding box center [470, 166] width 15 height 15
click at [56, 204] on img at bounding box center [439, 404] width 776 height 433
click at [55, 195] on img at bounding box center [439, 404] width 776 height 433
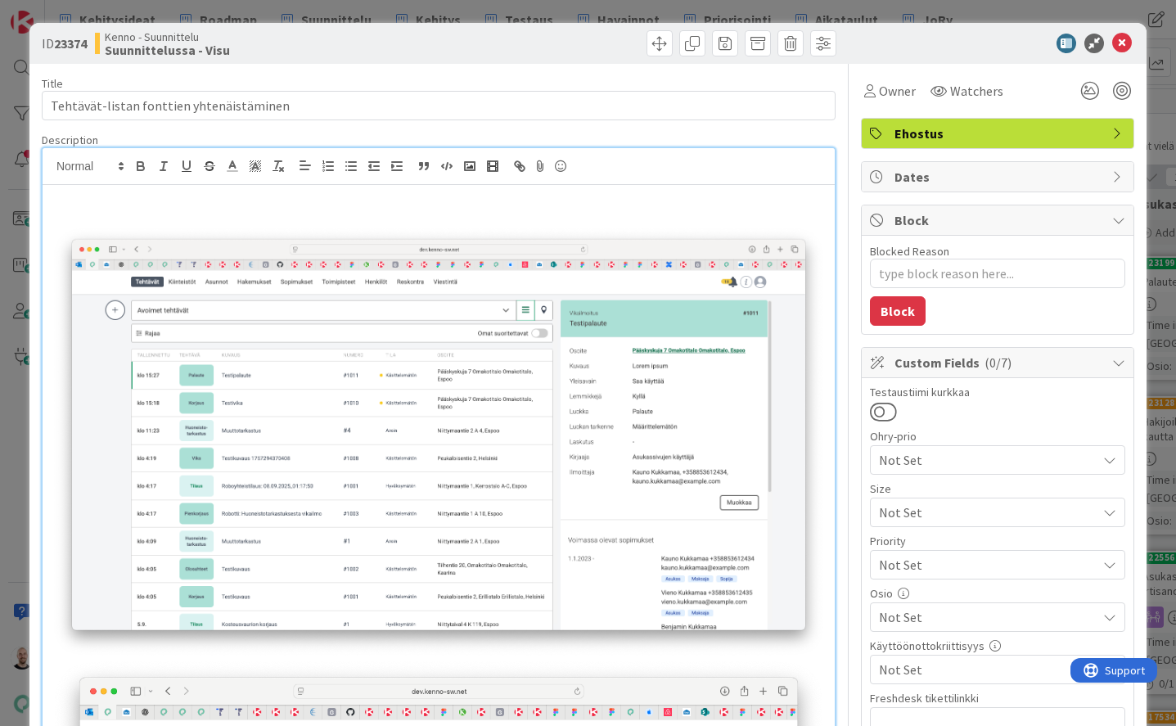
click at [69, 195] on p at bounding box center [439, 197] width 776 height 19
type textarea "x"
click at [52, 196] on p "Ajan saatossa kertynyt paljon eri fonttikokoja ja paksuuksia" at bounding box center [439, 197] width 776 height 19
click at [492, 207] on p at bounding box center [439, 216] width 776 height 19
click at [471, 200] on li "Ajan saatossa kertynyt paljon eri fonttikokoja ja paksuuksia" at bounding box center [448, 197] width 756 height 19
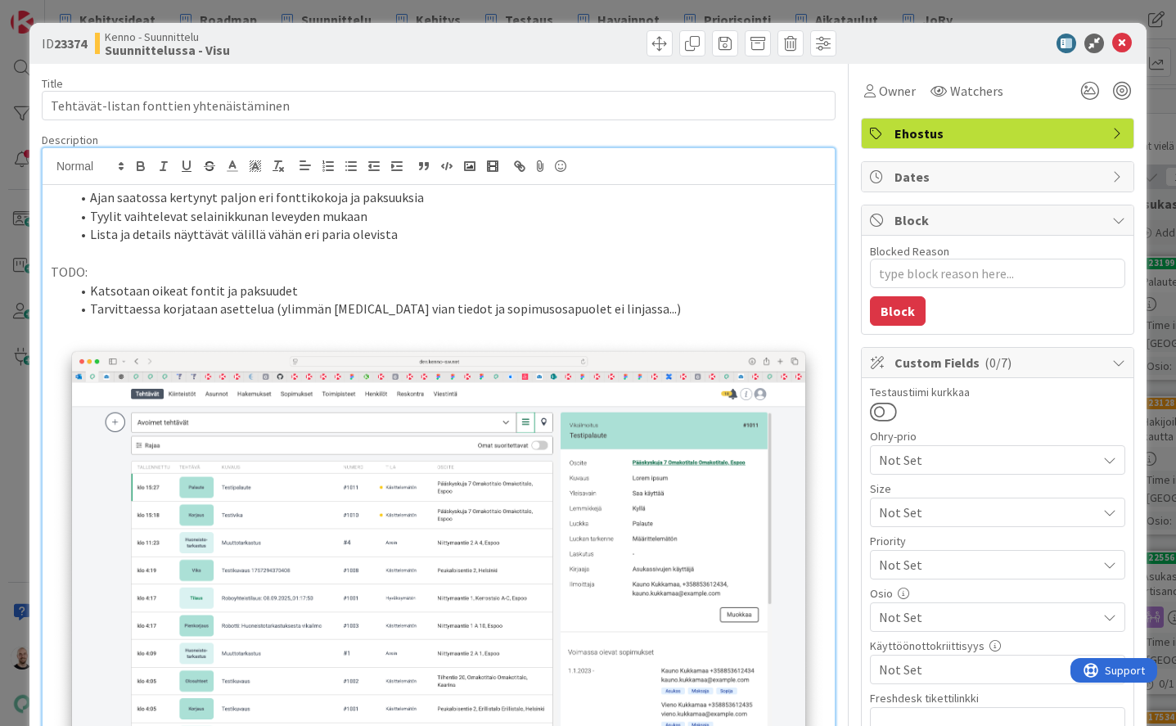
click at [64, 201] on ol "Ajan saatossa kertynyt paljon eri fonttikokoja ja paksuuksia Tyylit vaihtelevat…" at bounding box center [439, 216] width 776 height 56
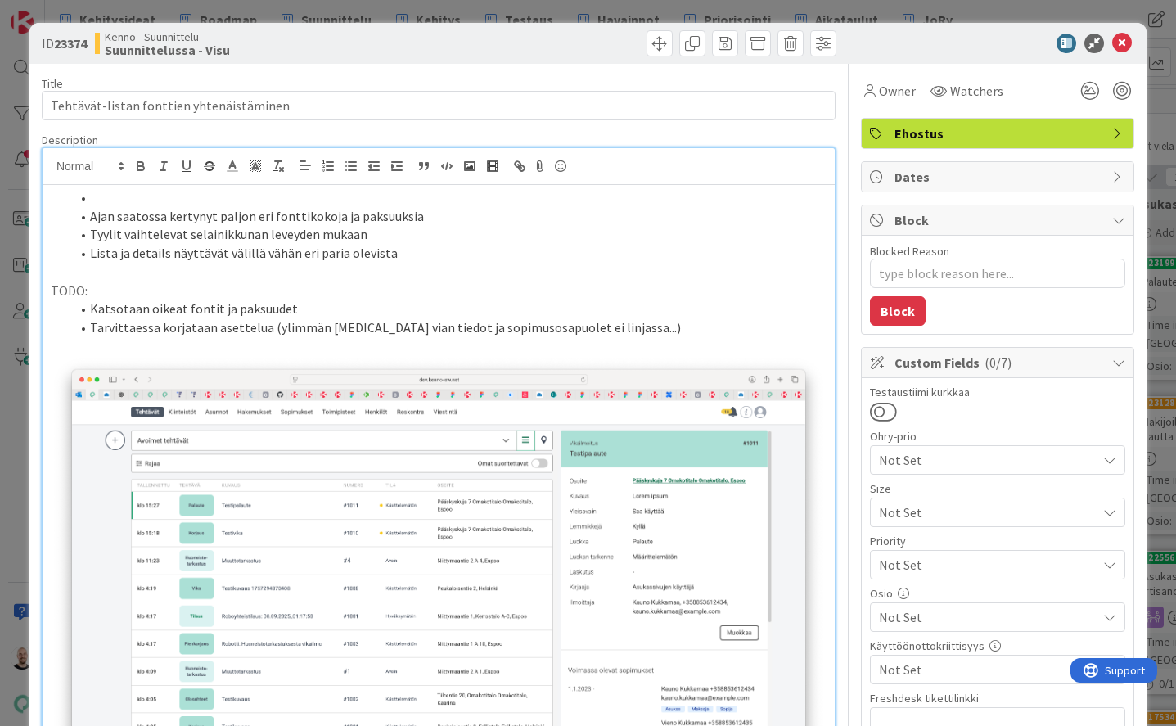
click at [111, 191] on li at bounding box center [448, 197] width 756 height 19
click at [454, 211] on li "Ajan saatossa kertynyt paljon eri fonttikokoja ja paksuuksia" at bounding box center [448, 216] width 756 height 19
click at [122, 233] on li "Tyylit vaihtelevat selainikkunan leveyden mukaan" at bounding box center [448, 234] width 756 height 19
click at [620, 318] on li "Tarvittaessa korjataan asettelua (ylimmän [MEDICAL_DATA] vian tiedot ja sopimus…" at bounding box center [448, 327] width 756 height 19
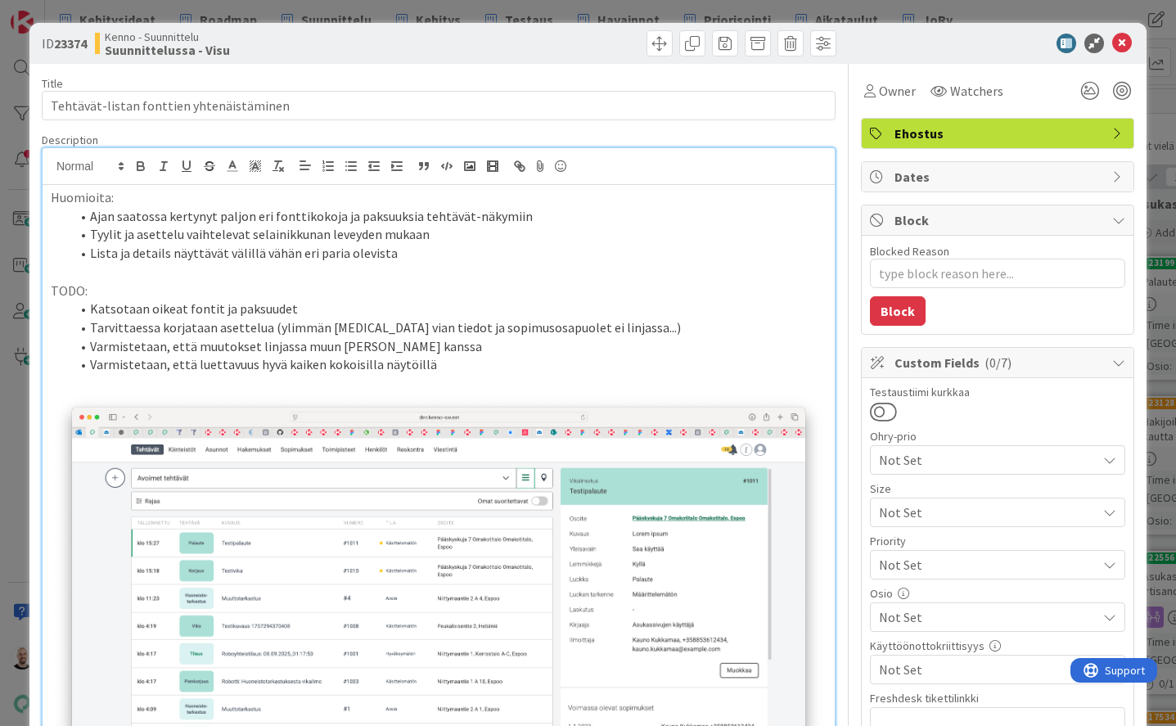
click at [809, 8] on div "ID 23374 Kenno - Suunnittelu Suunnittelussa - Visu Title 40 / 128 Tehtävät-list…" at bounding box center [588, 363] width 1176 height 726
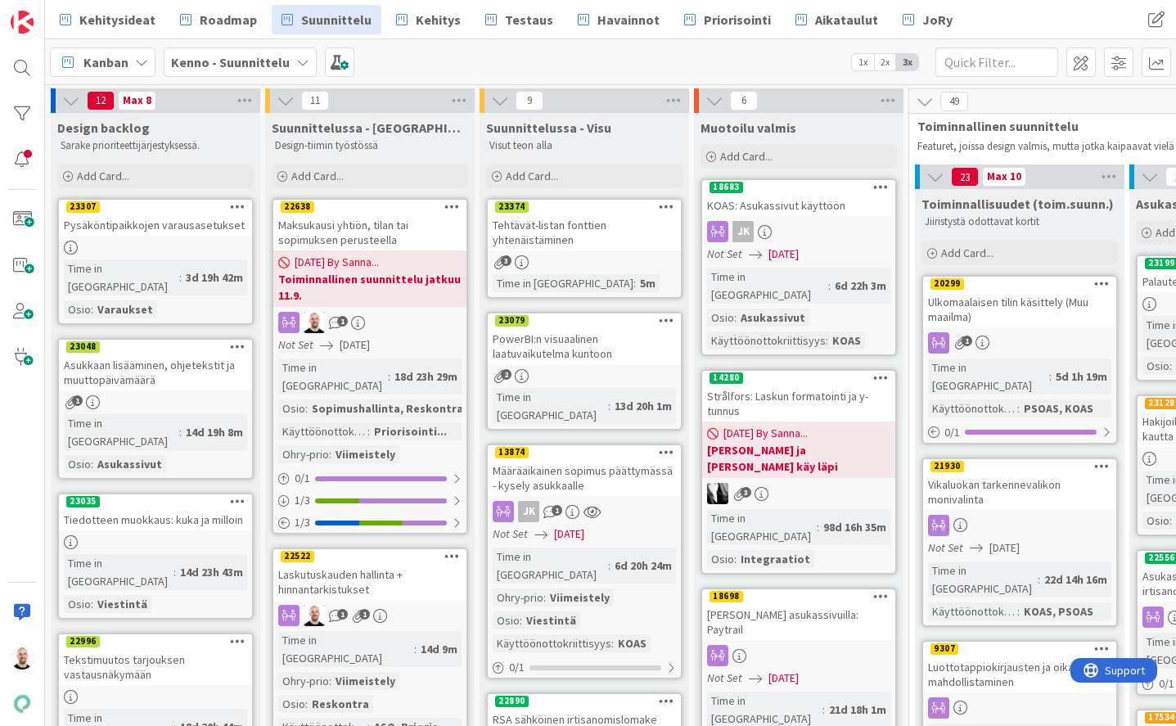
scroll to position [28, 0]
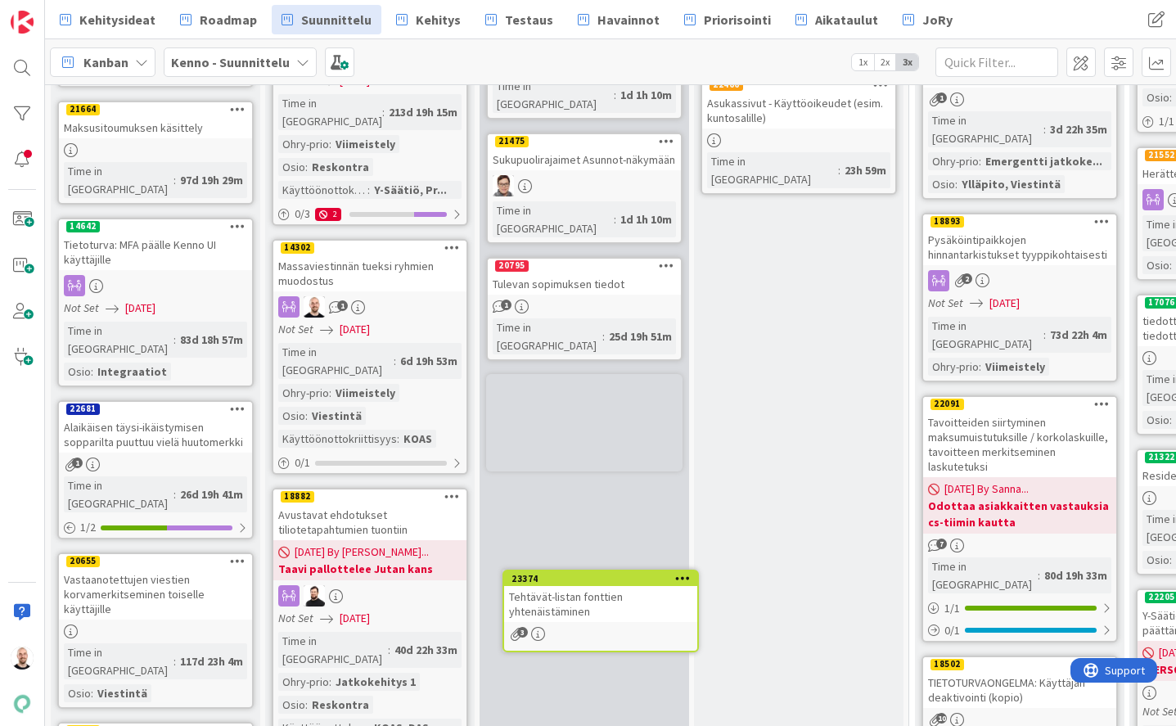
drag, startPoint x: 580, startPoint y: 204, endPoint x: 580, endPoint y: 276, distance: 72.0
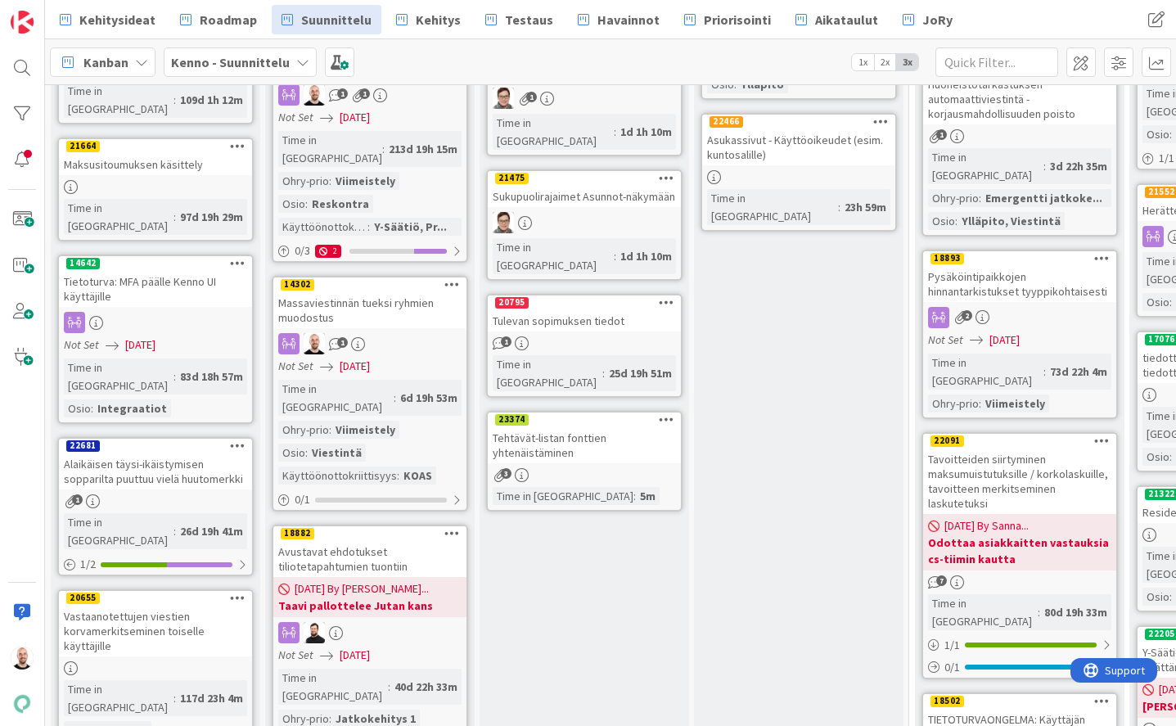
scroll to position [1037, 0]
click at [573, 428] on div "Tehtävät-listan fonttien yhtenäistäminen" at bounding box center [584, 446] width 193 height 36
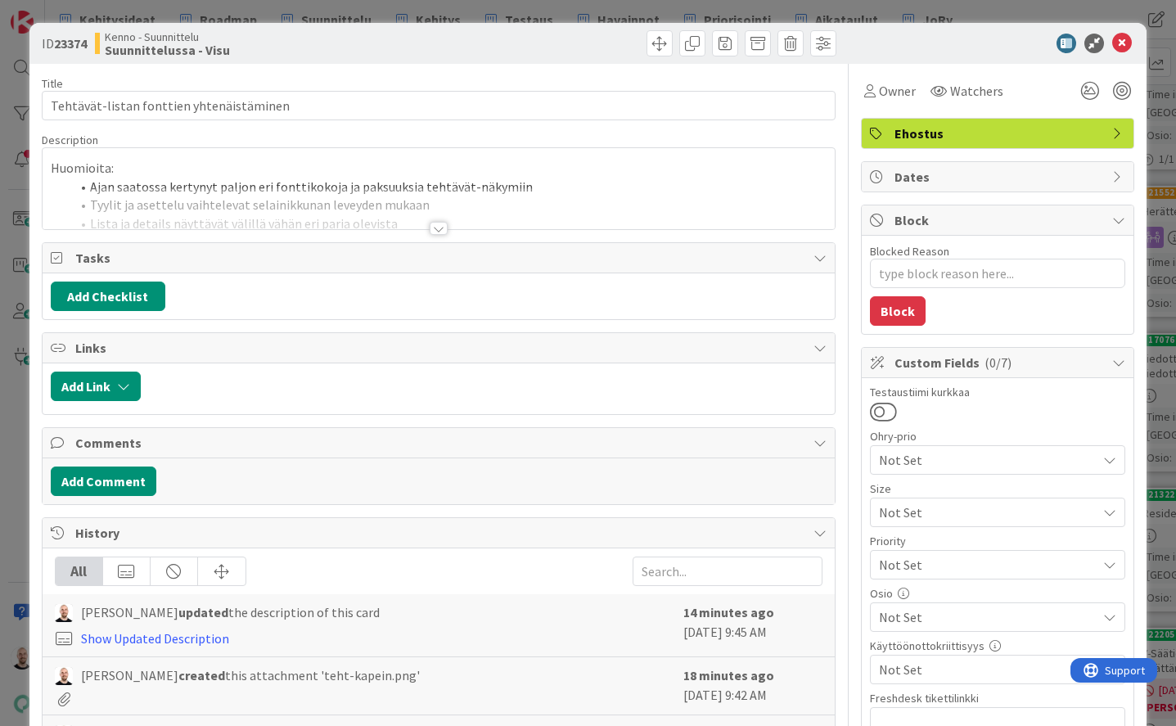
click at [352, 163] on div "Huomioita: Ajan saatossa kertynyt paljon eri fonttikokoja ja paksuuksia tehtävä…" at bounding box center [439, 188] width 792 height 81
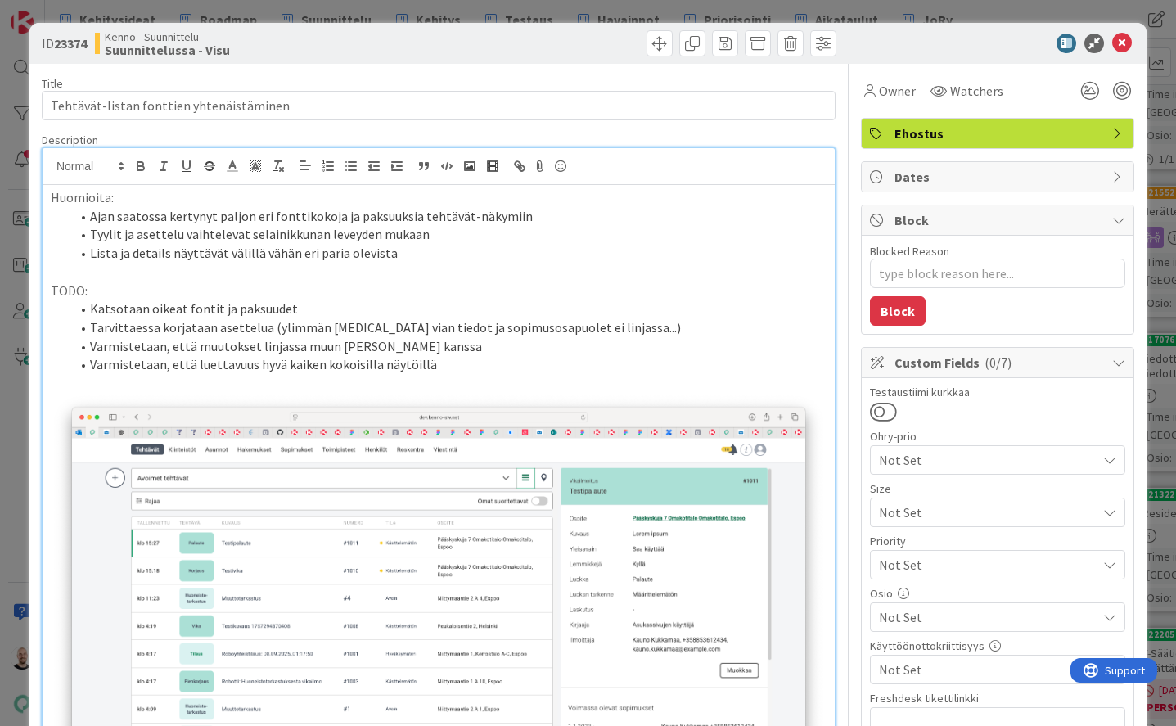
click at [51, 195] on p "Huomioita:" at bounding box center [439, 197] width 776 height 19
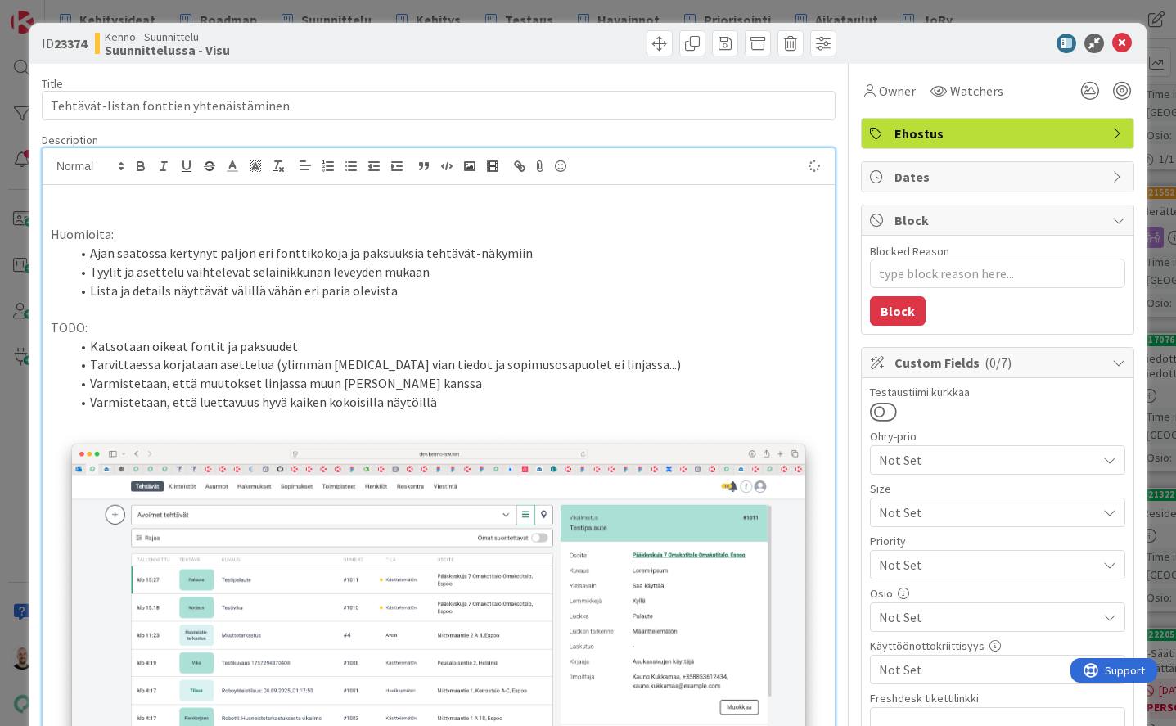
type textarea "x"
drag, startPoint x: 328, startPoint y: 200, endPoint x: 7, endPoint y: 200, distance: 320.9
click at [7, 200] on div "ID 23374 Kenno - Suunnittelu Suunnittelussa - Visu Title 40 / 128 Tehtävät-list…" at bounding box center [588, 363] width 1176 height 726
click at [165, 163] on line "button" at bounding box center [164, 166] width 2 height 8
click at [196, 212] on p at bounding box center [439, 216] width 776 height 19
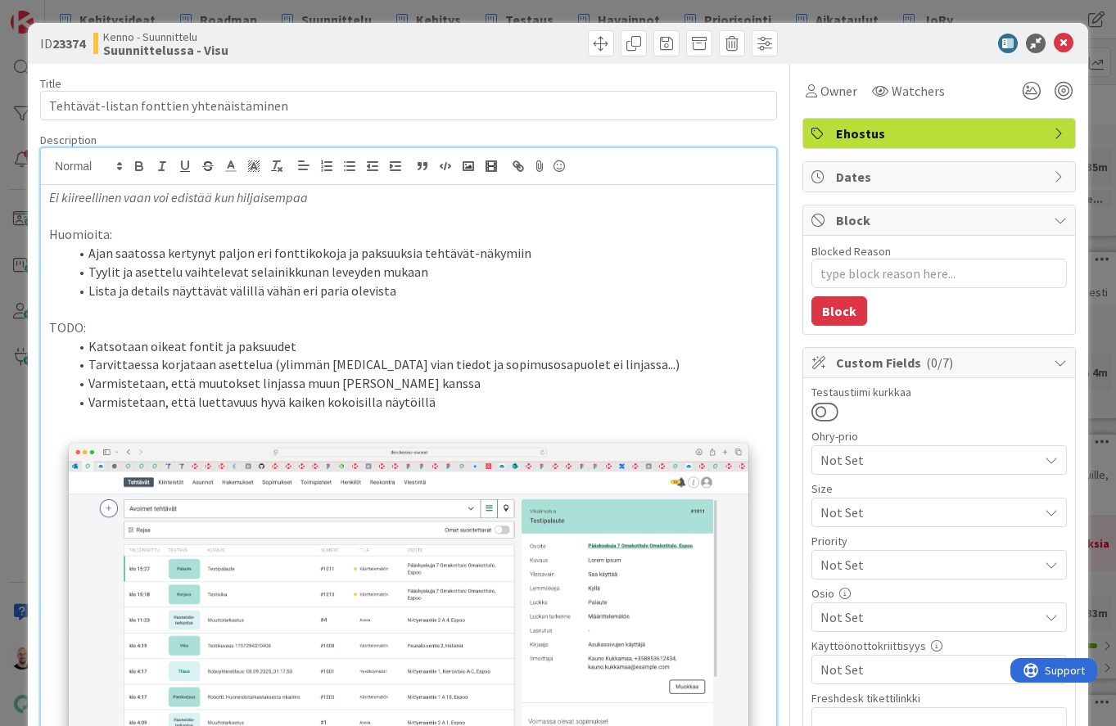
type textarea "x"
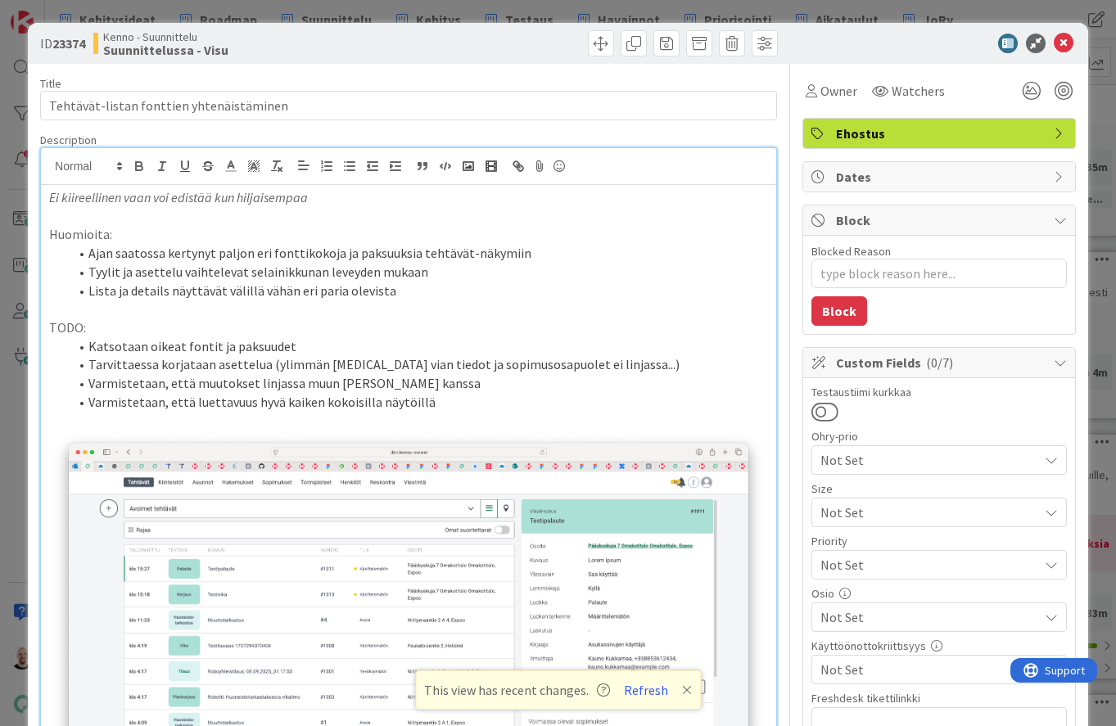
click at [703, 9] on div "ID 23374 Kenno - Suunnittelu Suunnittelussa - Visu Title 40 / 128 Tehtävät-list…" at bounding box center [558, 363] width 1116 height 726
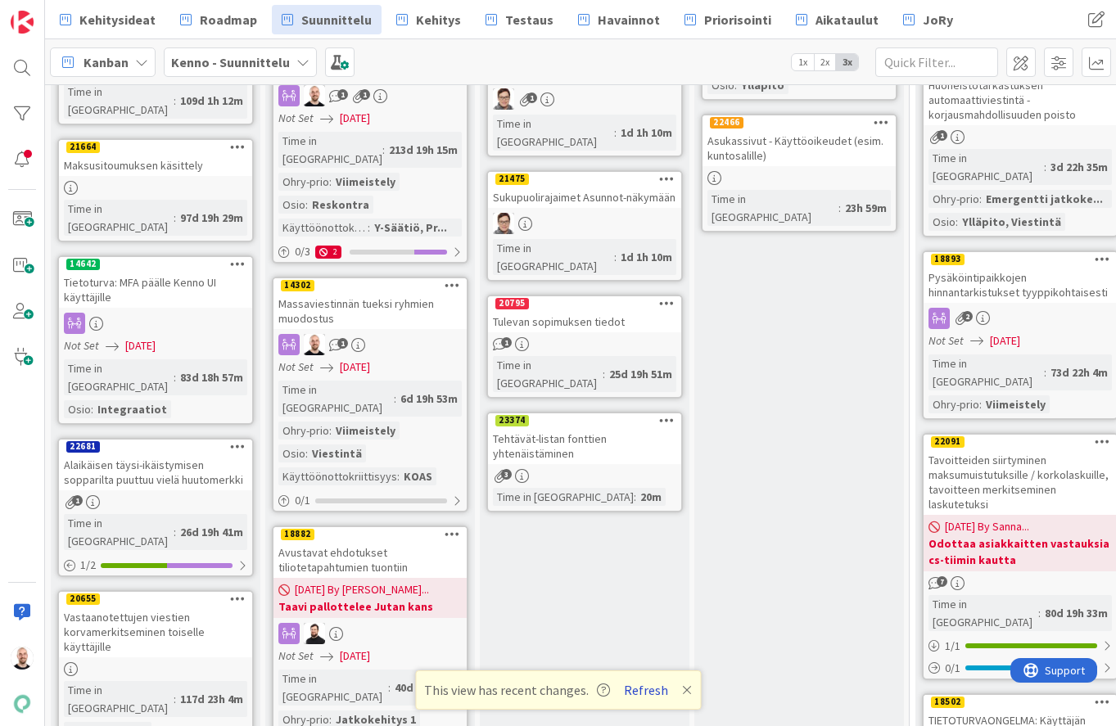
click at [639, 690] on button "Refresh" at bounding box center [646, 690] width 56 height 21
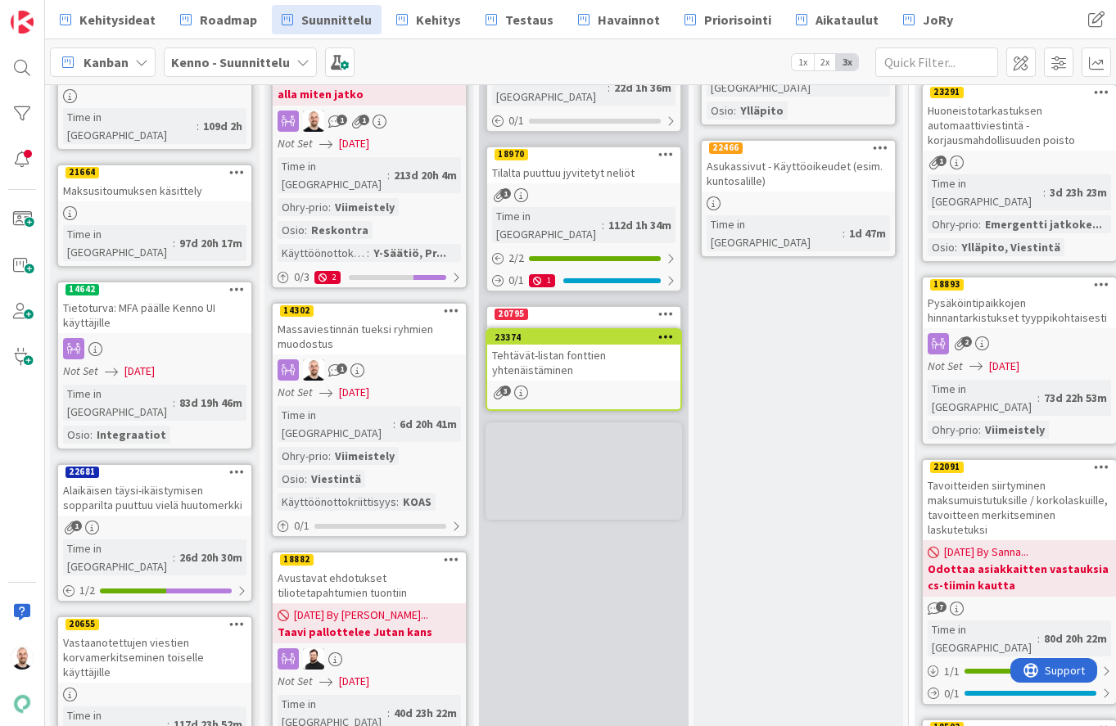
scroll to position [996, 1]
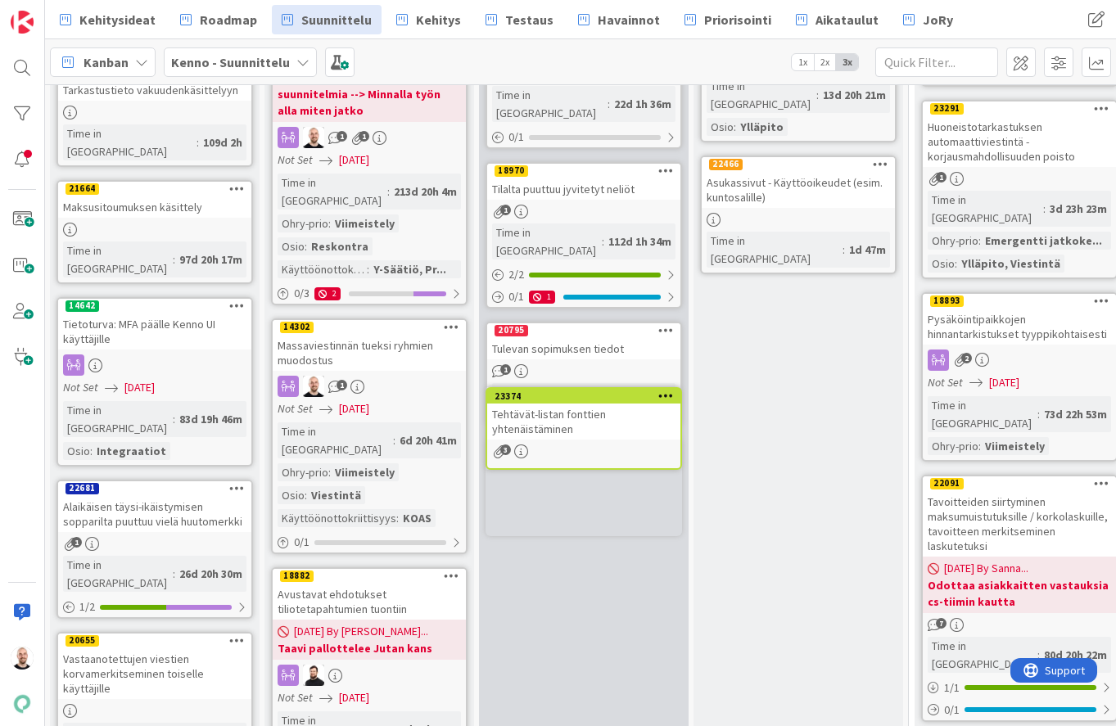
drag, startPoint x: 576, startPoint y: 222, endPoint x: 576, endPoint y: 298, distance: 76.1
